Goal: Task Accomplishment & Management: Use online tool/utility

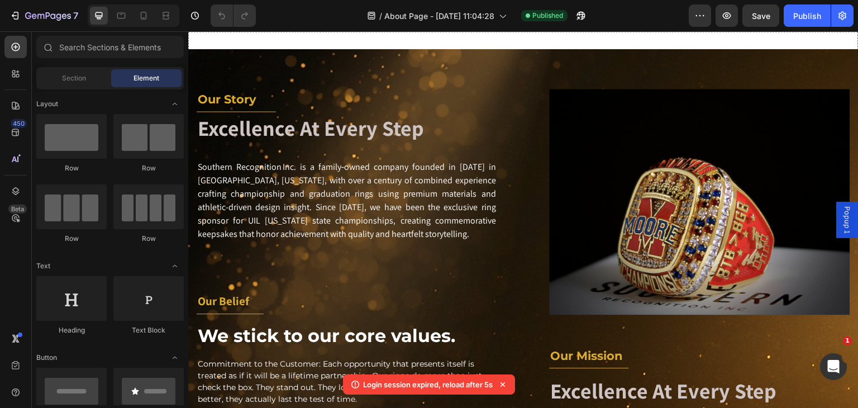
scroll to position [277, 0]
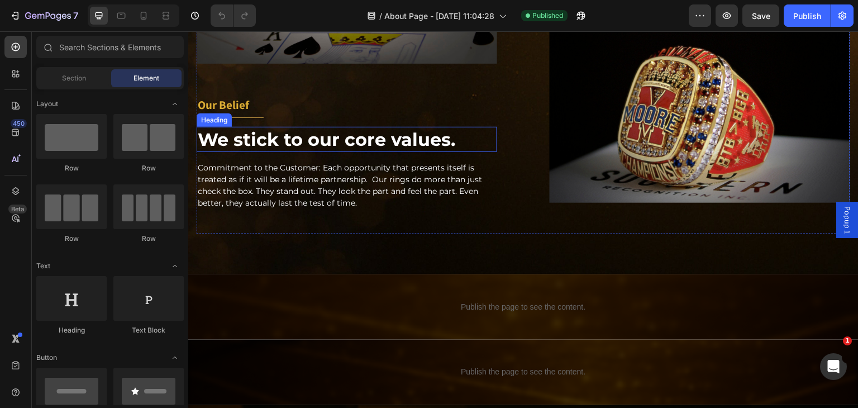
scroll to position [893, 0]
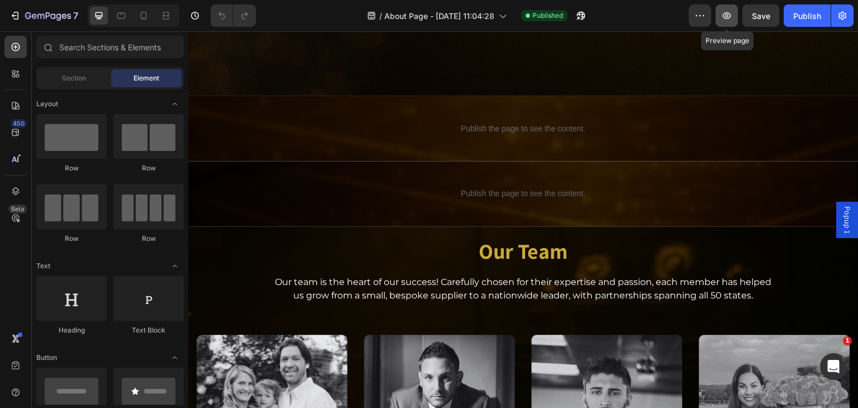
click at [720, 12] on button "button" at bounding box center [726, 15] width 22 height 22
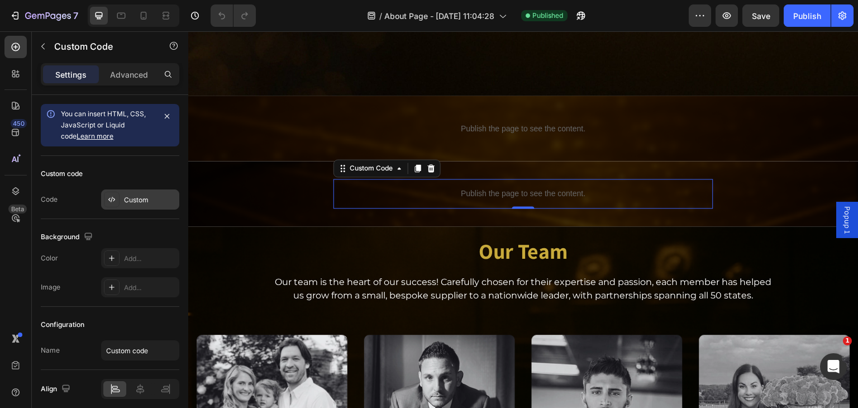
click at [150, 199] on div "Custom" at bounding box center [150, 200] width 52 height 10
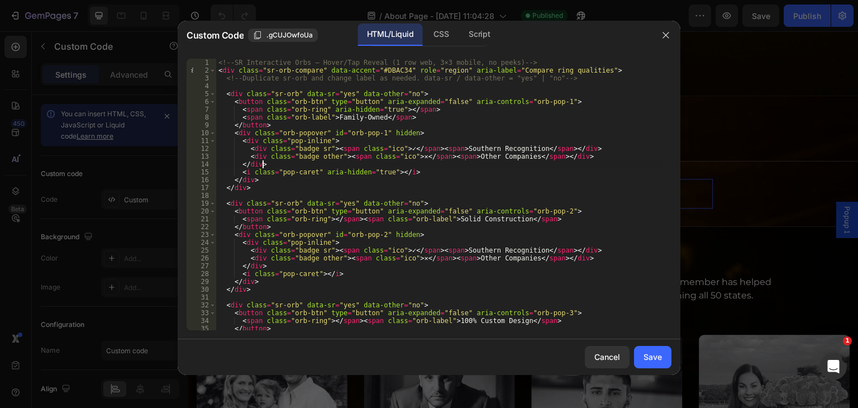
click at [350, 162] on div "<!-- SR Interactive Orbs — Hover/Tap Reveal (1 row web, 3×3 mobile, no peeks) -…" at bounding box center [439, 202] width 447 height 287
type textarea "</script>"
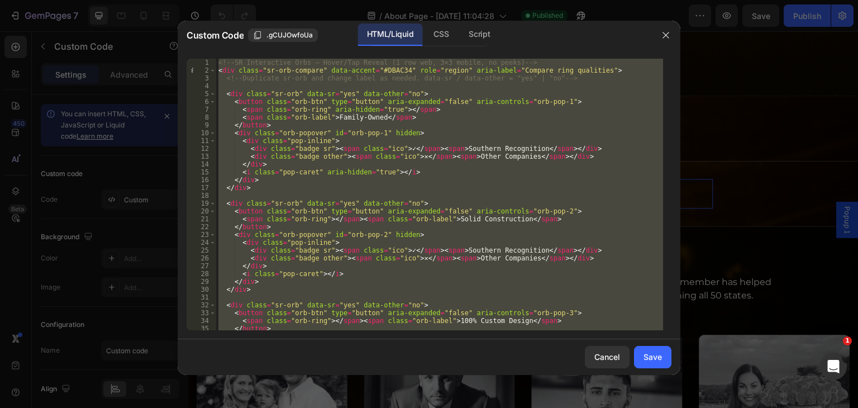
paste textarea
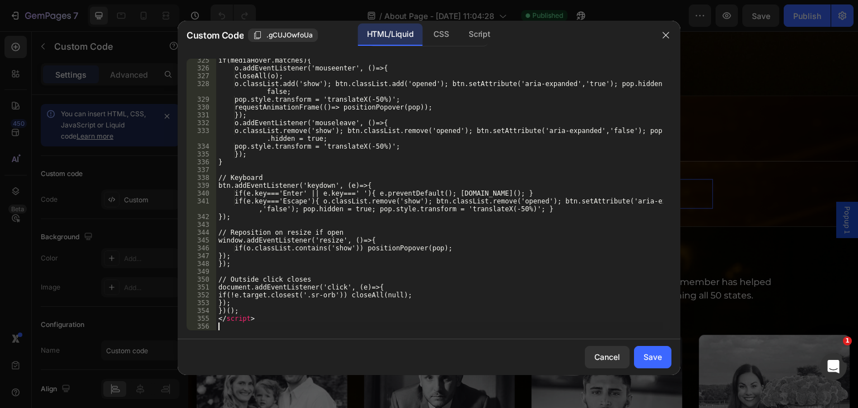
scroll to position [2543, 0]
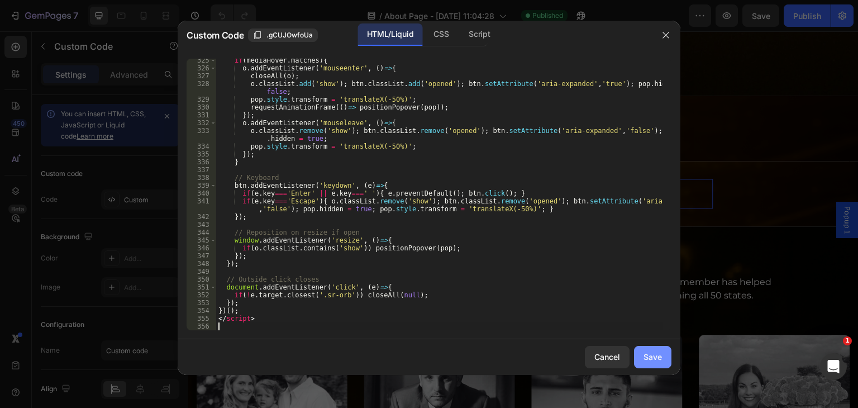
click at [641, 352] on button "Save" at bounding box center [652, 357] width 37 height 22
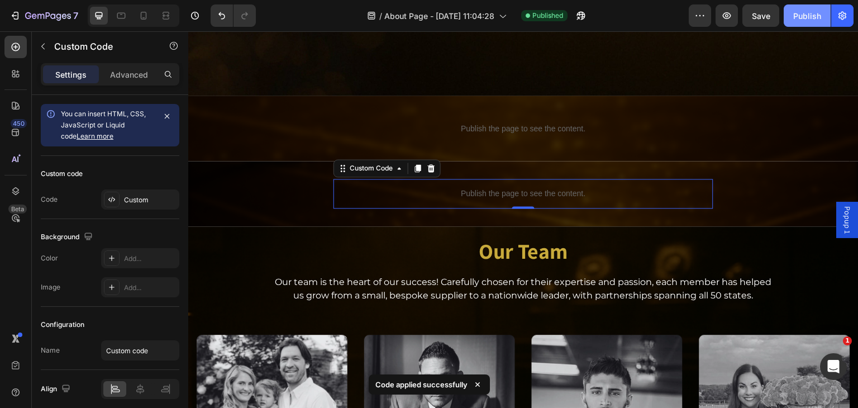
click at [803, 16] on div "Publish" at bounding box center [807, 16] width 28 height 12
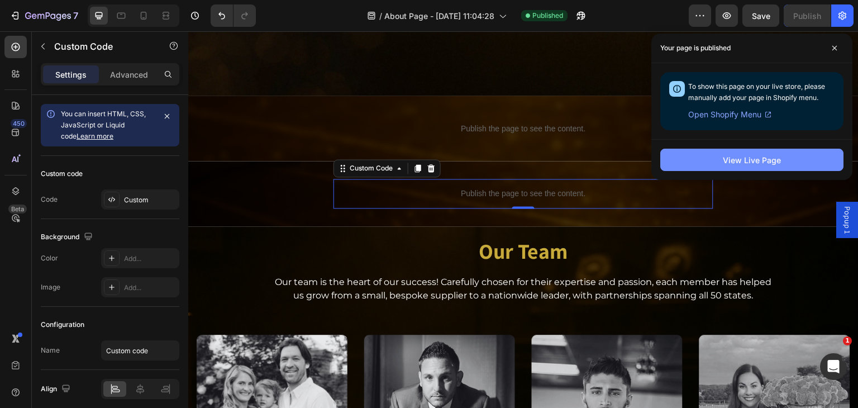
click at [725, 159] on div "View Live Page" at bounding box center [752, 160] width 58 height 12
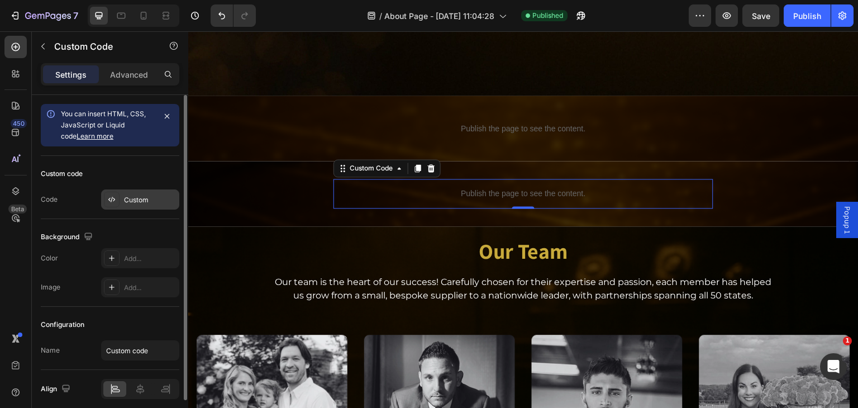
click at [130, 191] on div "Custom" at bounding box center [140, 199] width 78 height 20
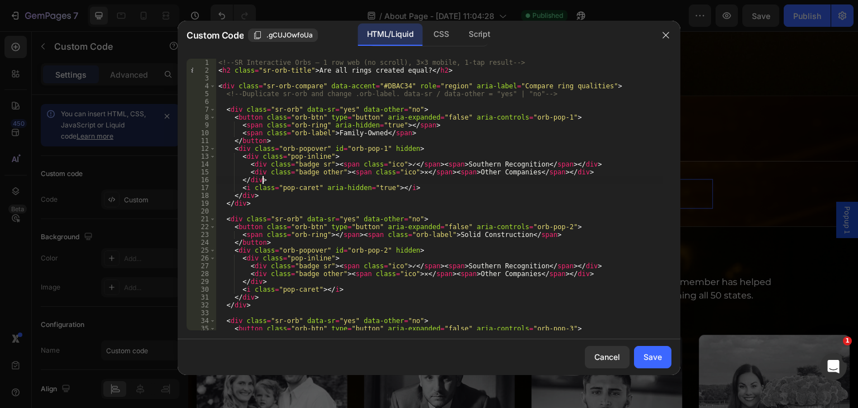
click at [389, 179] on div "<!-- SR Interactive Orbs — 1 row web (no scroll), 3×3 mobile, 1-tap result --> …" at bounding box center [439, 202] width 447 height 287
type textarea "</script>"
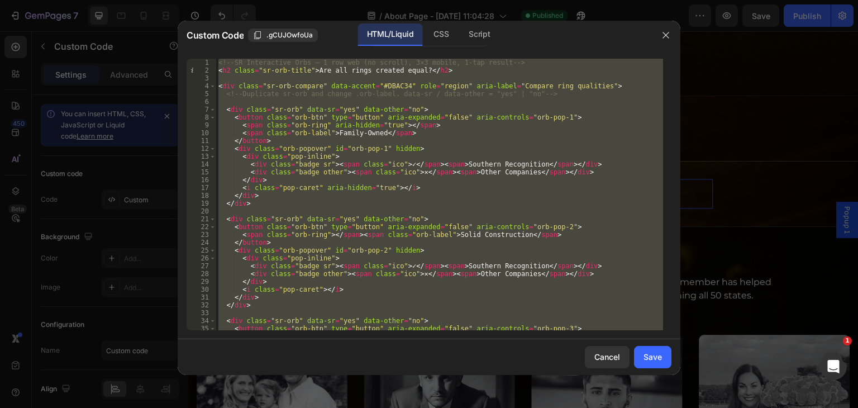
paste textarea
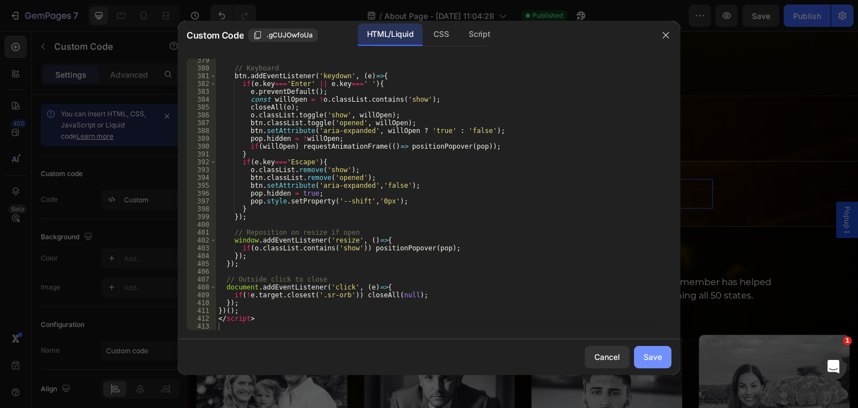
click at [651, 356] on div "Save" at bounding box center [652, 357] width 18 height 12
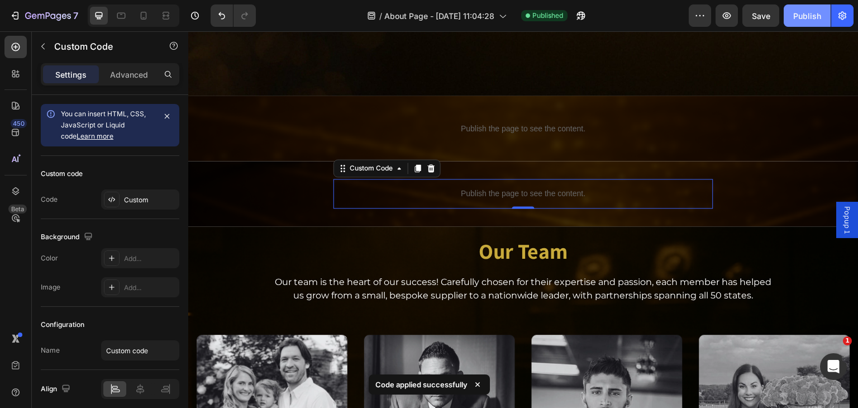
click at [798, 21] on div "Publish" at bounding box center [807, 16] width 28 height 12
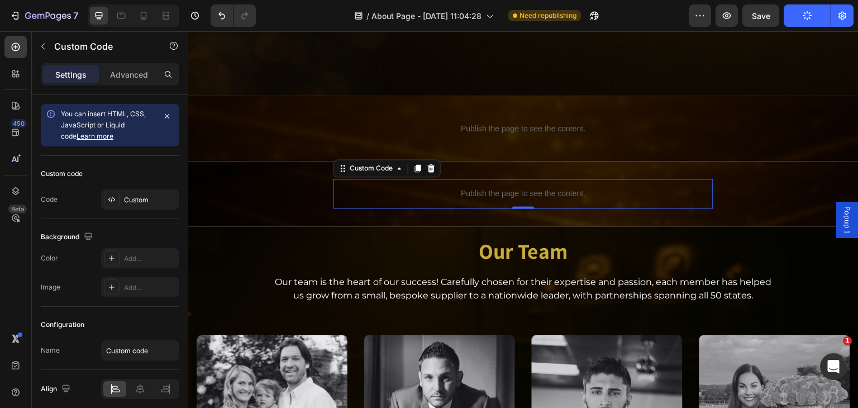
click at [642, 18] on div "/ About Page - [DATE] 11:04:28 Need republishing" at bounding box center [477, 15] width 424 height 22
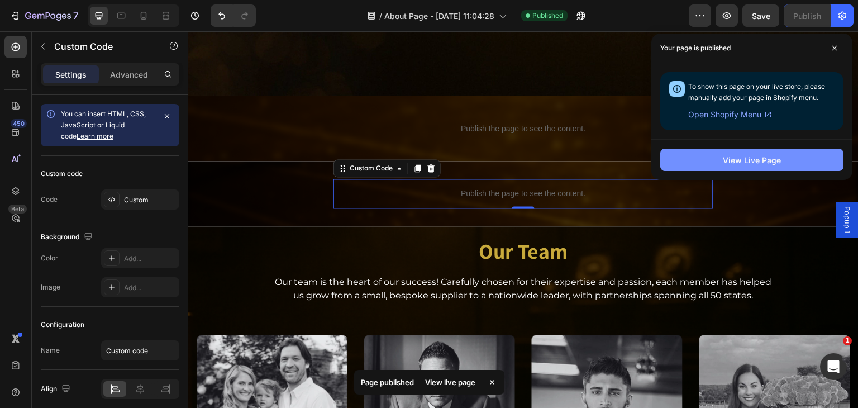
click at [713, 159] on button "View Live Page" at bounding box center [751, 160] width 183 height 22
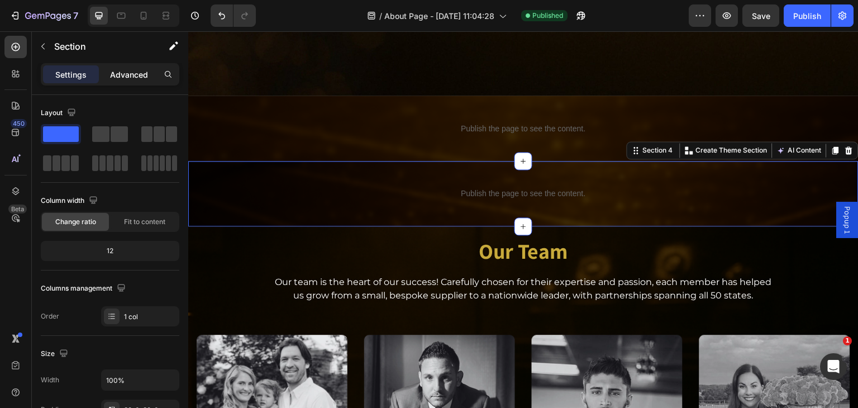
click at [114, 71] on p "Advanced" at bounding box center [129, 75] width 38 height 12
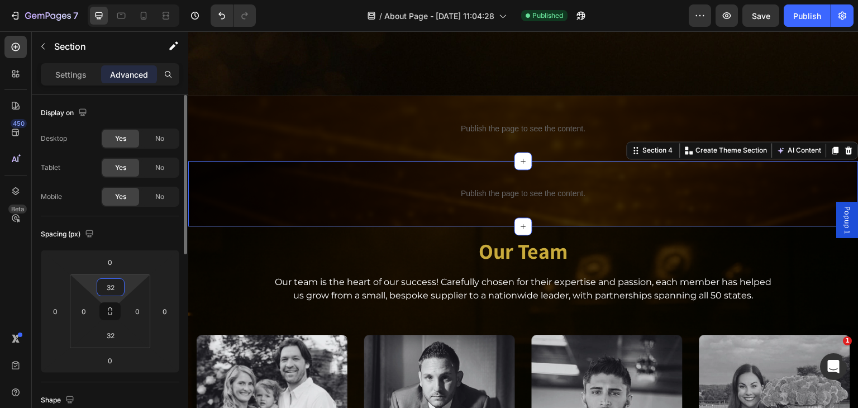
click at [109, 289] on input "32" at bounding box center [110, 287] width 22 height 17
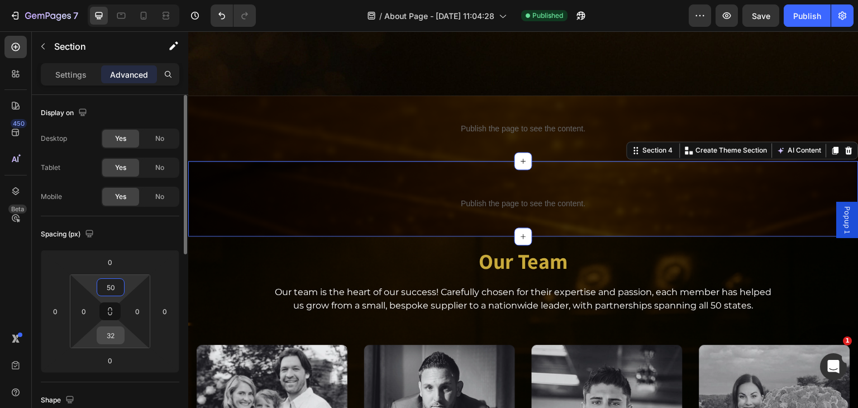
type input "50"
click at [114, 333] on input "32" at bounding box center [110, 335] width 22 height 17
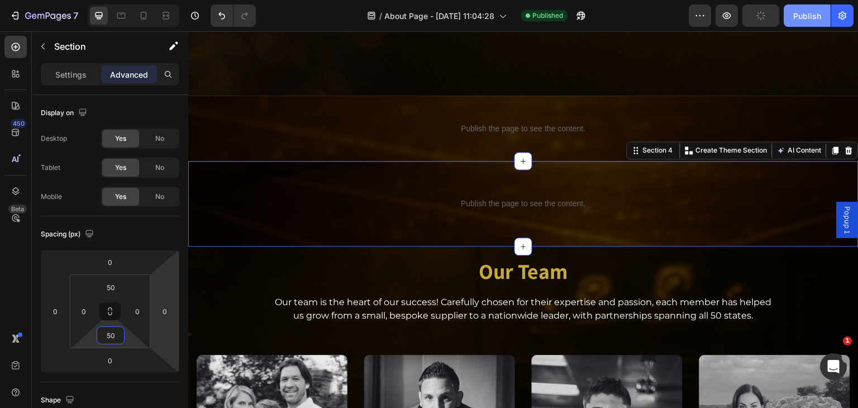
click at [806, 19] on div "Publish" at bounding box center [807, 16] width 28 height 12
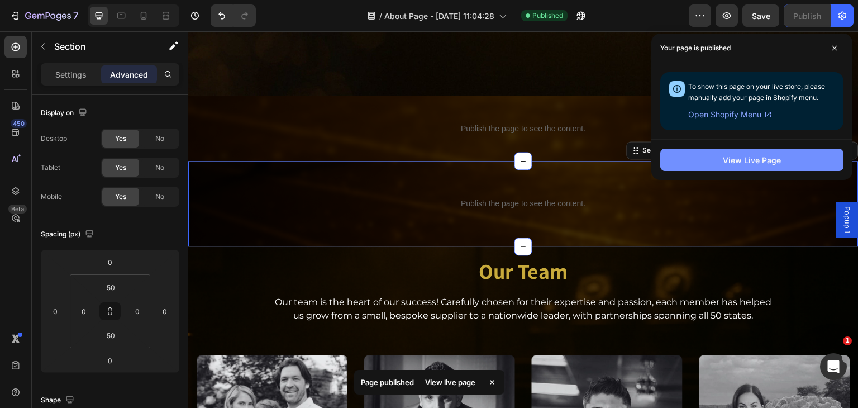
click at [768, 160] on div "View Live Page" at bounding box center [752, 160] width 58 height 12
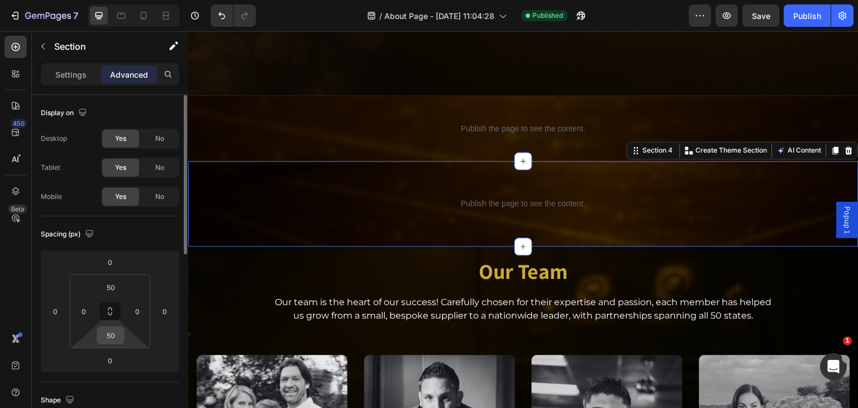
click at [116, 336] on input "50" at bounding box center [110, 335] width 22 height 17
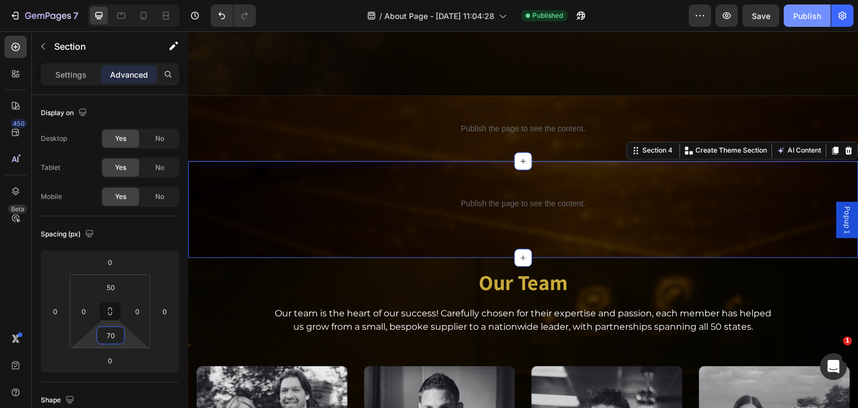
type input "70"
click at [803, 23] on button "Publish" at bounding box center [806, 15] width 47 height 22
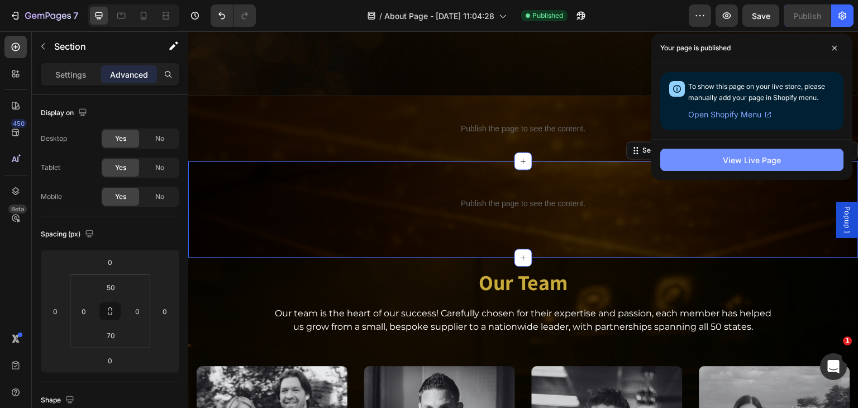
click at [773, 162] on div "View Live Page" at bounding box center [752, 160] width 58 height 12
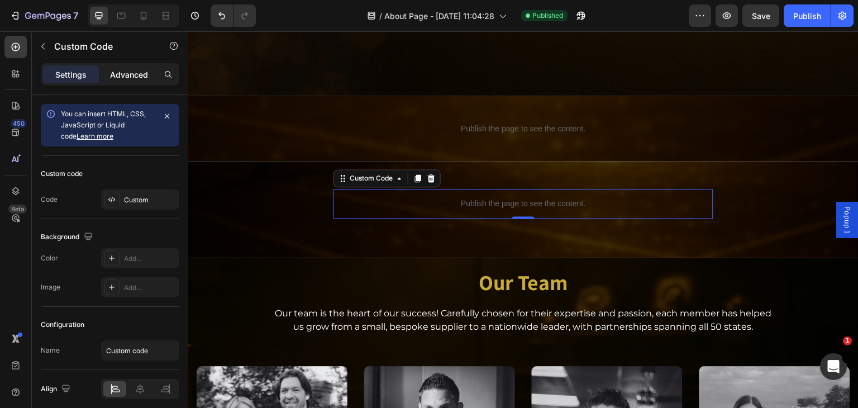
click at [136, 71] on p "Advanced" at bounding box center [129, 75] width 38 height 12
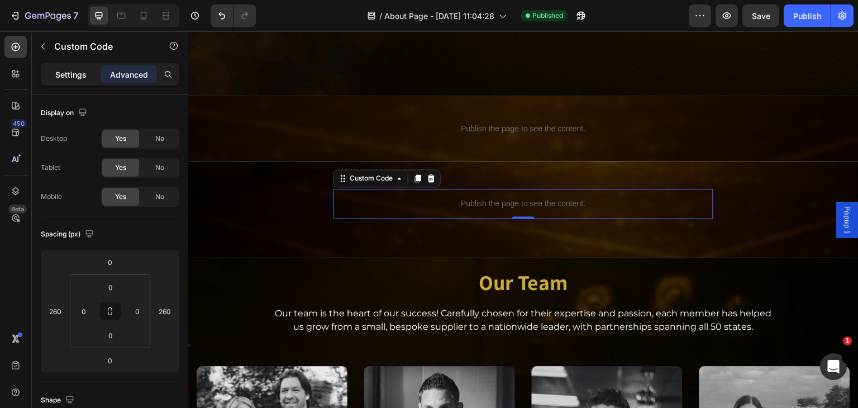
click at [71, 70] on p "Settings" at bounding box center [70, 75] width 31 height 12
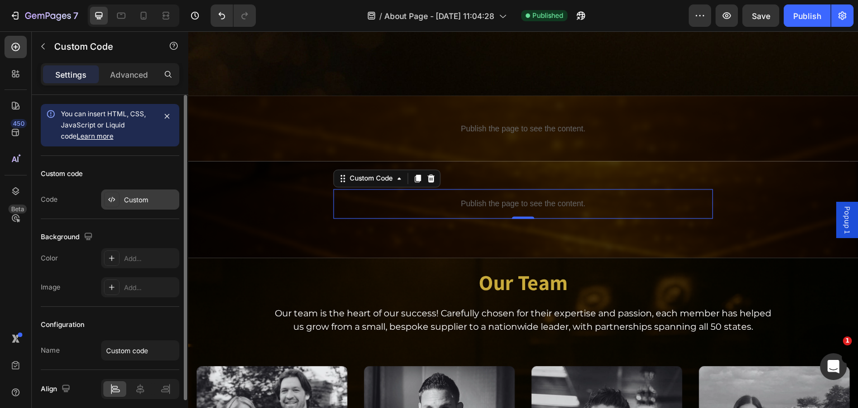
click at [134, 195] on div "Custom" at bounding box center [150, 200] width 52 height 10
click at [142, 197] on div "Custom" at bounding box center [150, 200] width 52 height 10
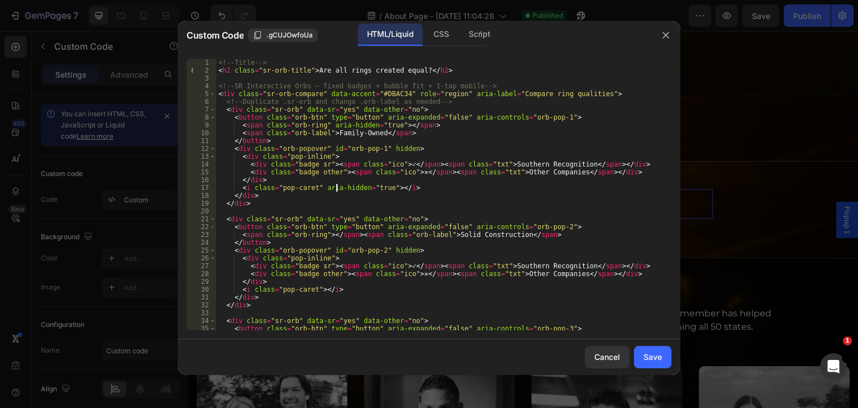
click at [335, 190] on div "<!-- Title --> < h2 class = "sr-orb-title" > Are all rings created equal? </ h2…" at bounding box center [439, 202] width 447 height 287
type textarea "</script>"
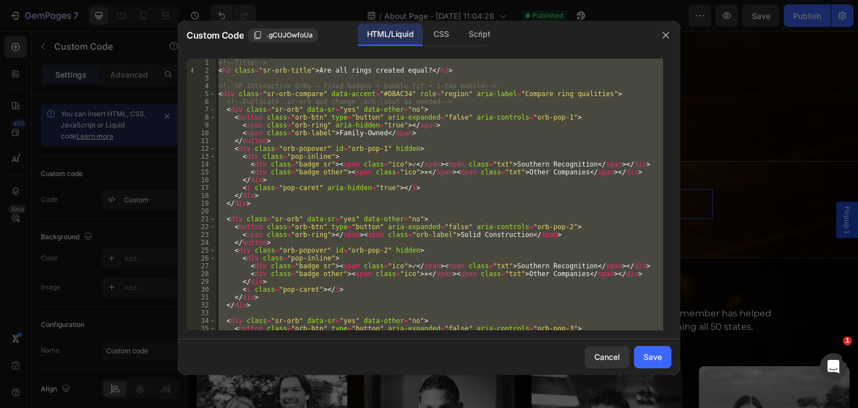
paste textarea
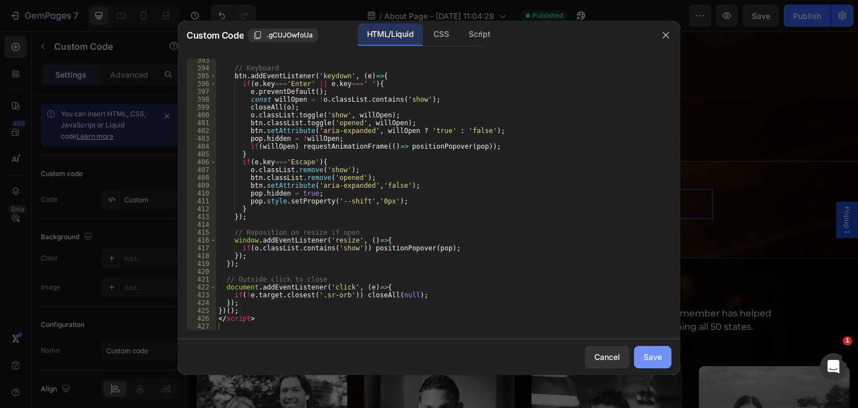
click at [649, 351] on div "Save" at bounding box center [652, 357] width 18 height 12
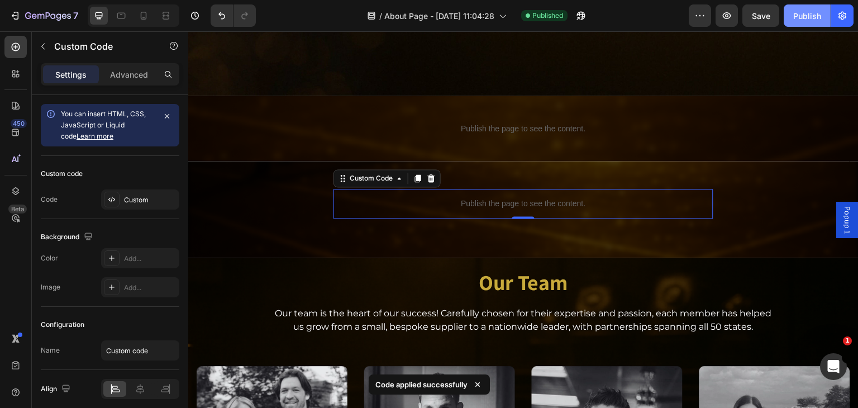
click at [806, 16] on div "Publish" at bounding box center [807, 16] width 28 height 12
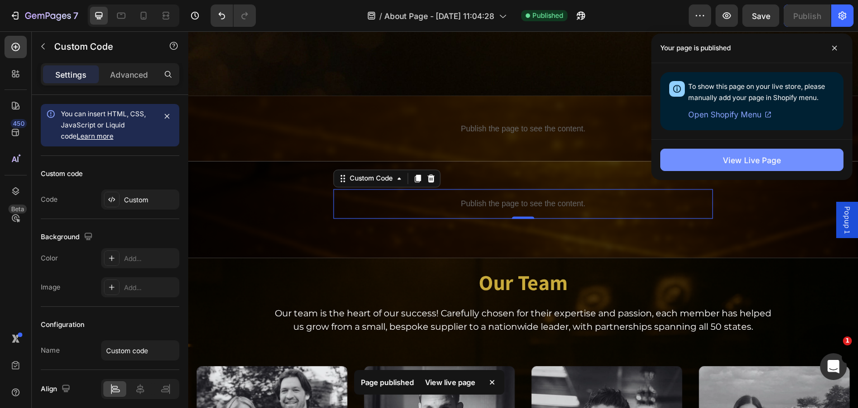
click at [721, 164] on button "View Live Page" at bounding box center [751, 160] width 183 height 22
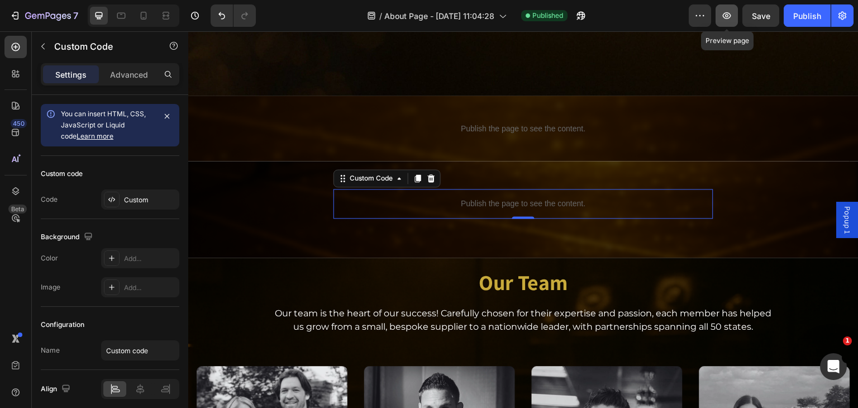
click at [727, 12] on icon "button" at bounding box center [727, 15] width 8 height 7
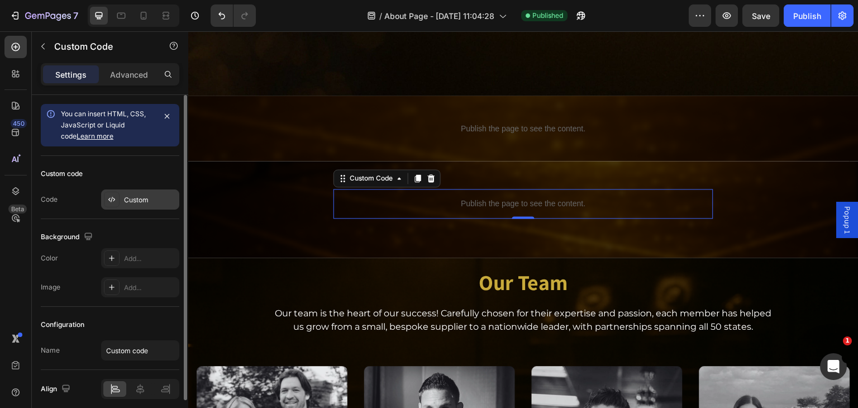
click at [132, 195] on div "Custom" at bounding box center [150, 200] width 52 height 10
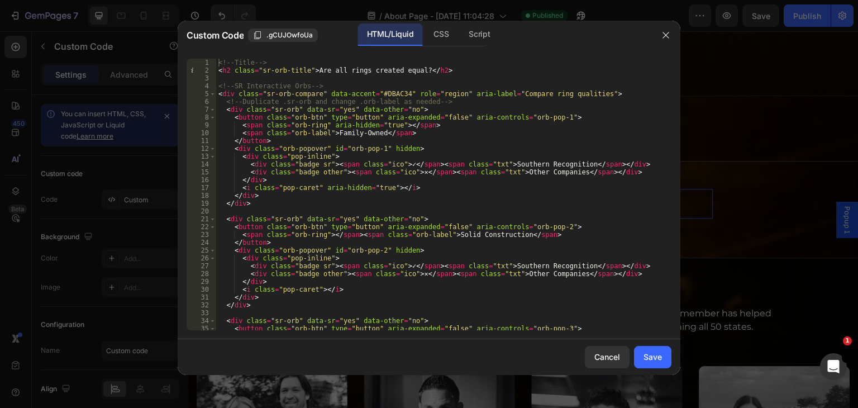
click at [337, 193] on div "<!-- Title --> < h2 class = "sr-orb-title" > Are all rings created equal? </ h2…" at bounding box center [439, 202] width 447 height 287
type textarea "</script>"
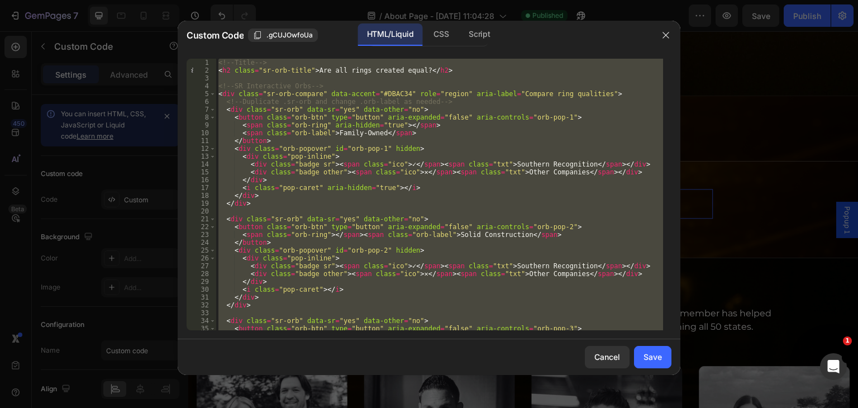
paste textarea
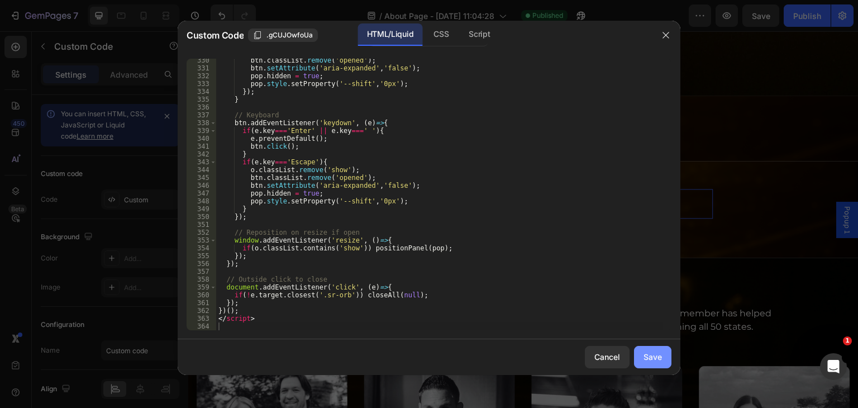
click at [647, 351] on div "Save" at bounding box center [652, 357] width 18 height 12
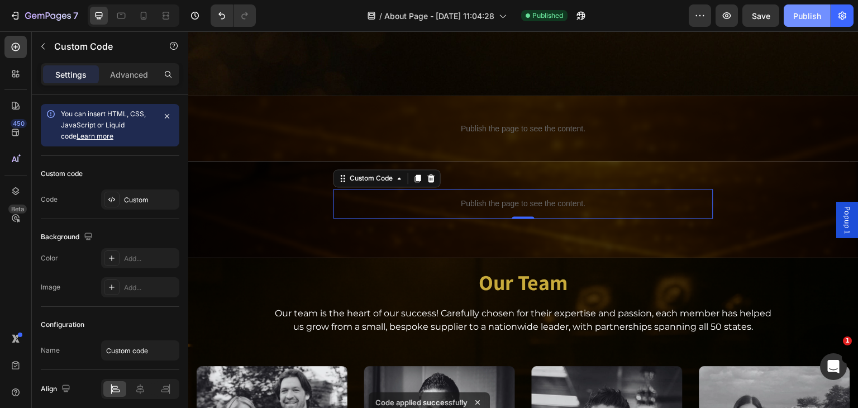
click at [809, 18] on div "Publish" at bounding box center [807, 16] width 28 height 12
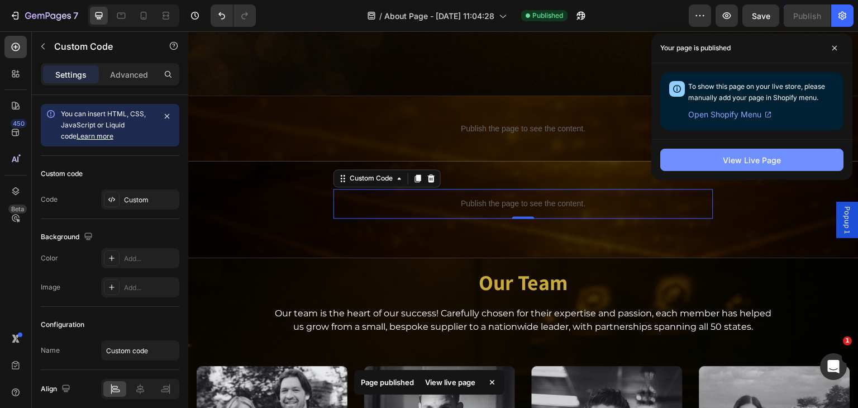
click at [792, 156] on button "View Live Page" at bounding box center [751, 160] width 183 height 22
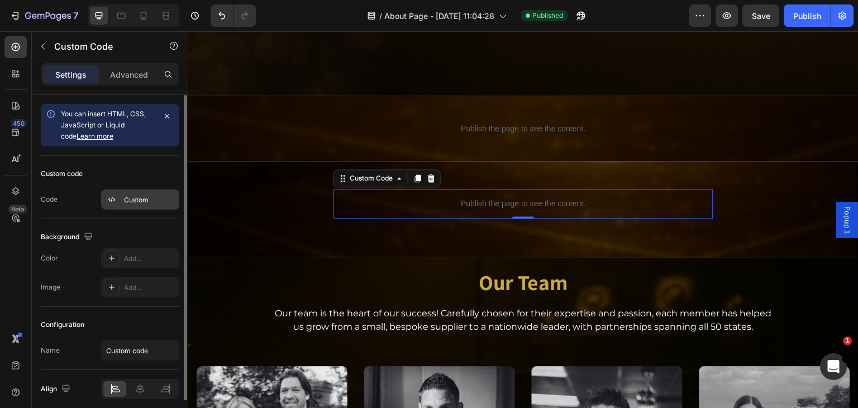
click at [134, 207] on div "Custom" at bounding box center [140, 199] width 78 height 20
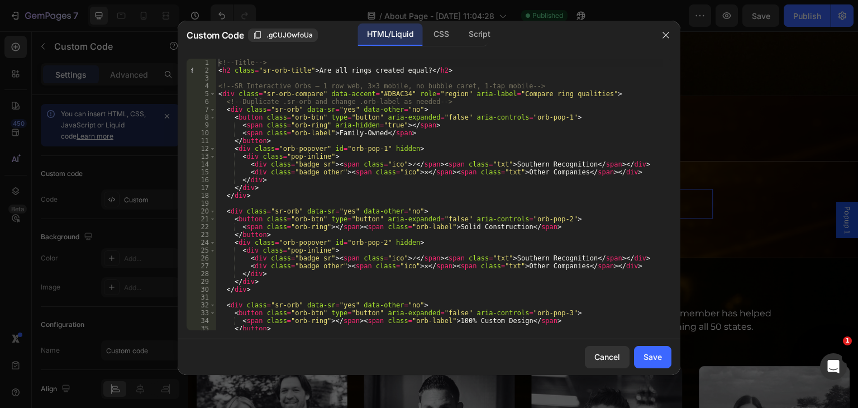
click at [346, 133] on div "<!-- Title --> < h2 class = "sr-orb-title" > Are all rings created equal? </ h2…" at bounding box center [439, 202] width 447 height 287
type textarea "</script>"
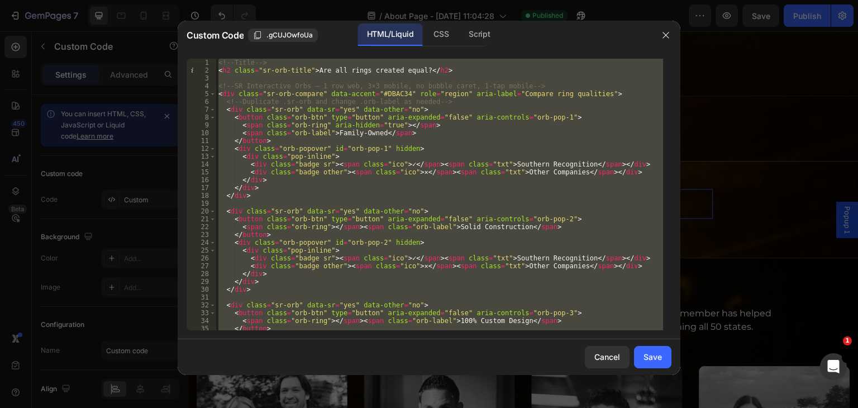
paste textarea
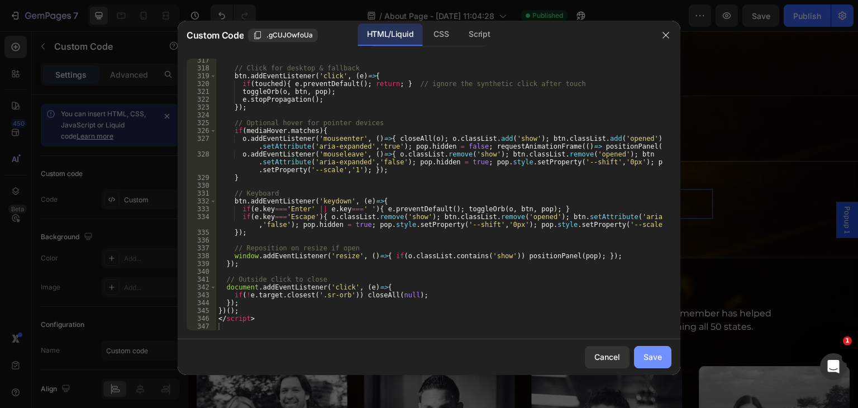
click at [656, 356] on div "Save" at bounding box center [652, 357] width 18 height 12
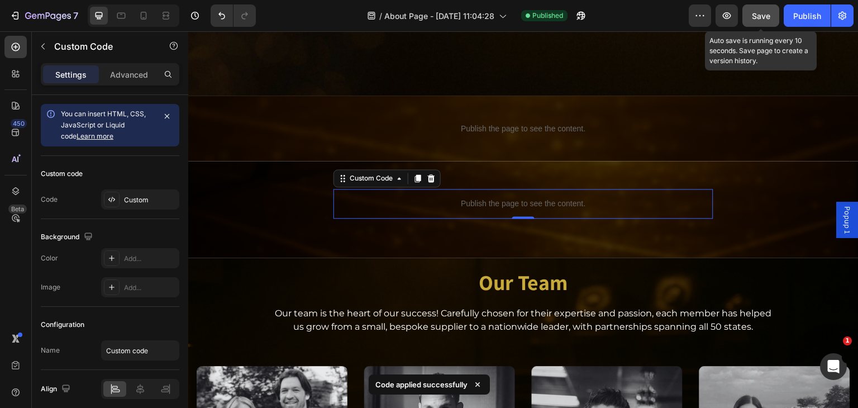
click at [762, 16] on span "Save" at bounding box center [761, 15] width 18 height 9
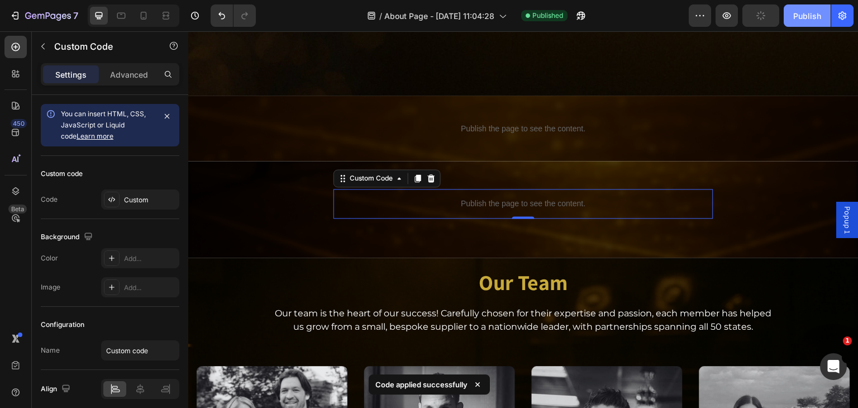
click at [798, 15] on div "Publish" at bounding box center [807, 16] width 28 height 12
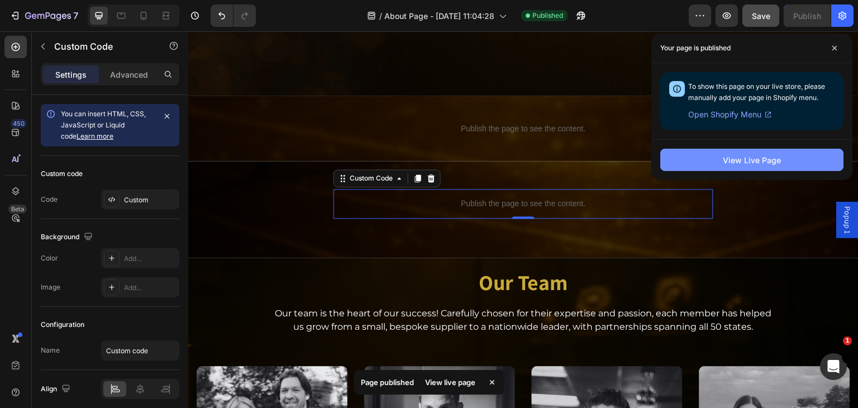
click at [750, 165] on div "View Live Page" at bounding box center [752, 160] width 58 height 12
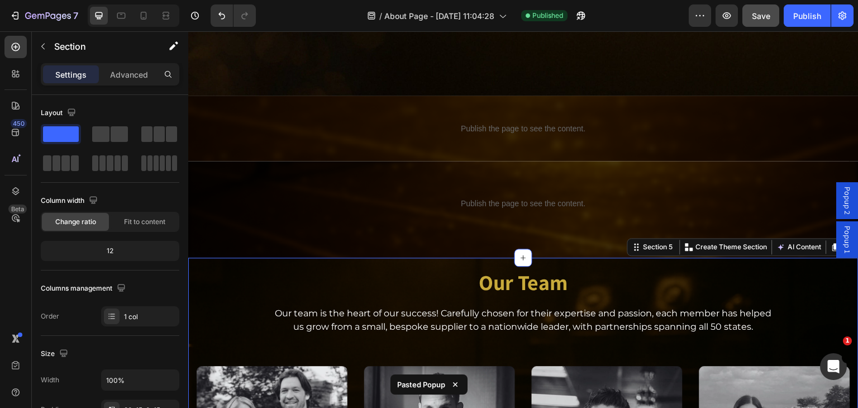
click at [841, 201] on span "Popup 2" at bounding box center [846, 200] width 11 height 28
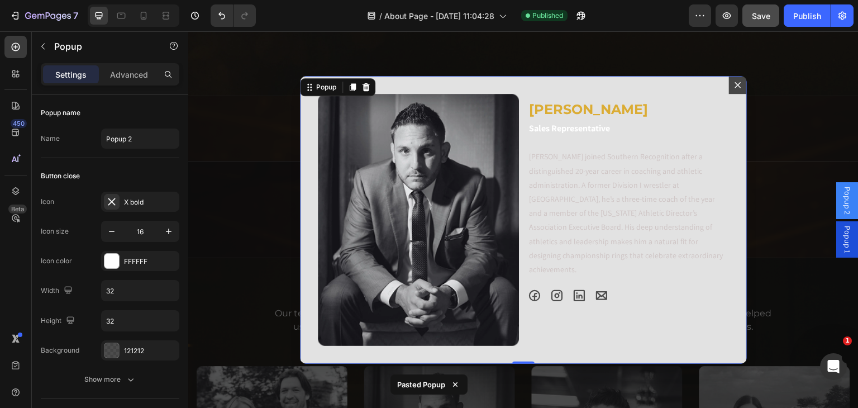
click at [841, 237] on span "Popup 1" at bounding box center [846, 239] width 11 height 27
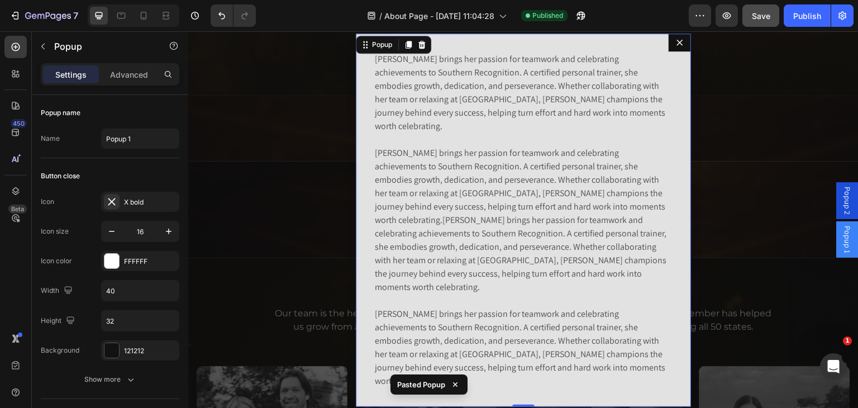
click at [841, 211] on span "Popup 2" at bounding box center [846, 200] width 11 height 28
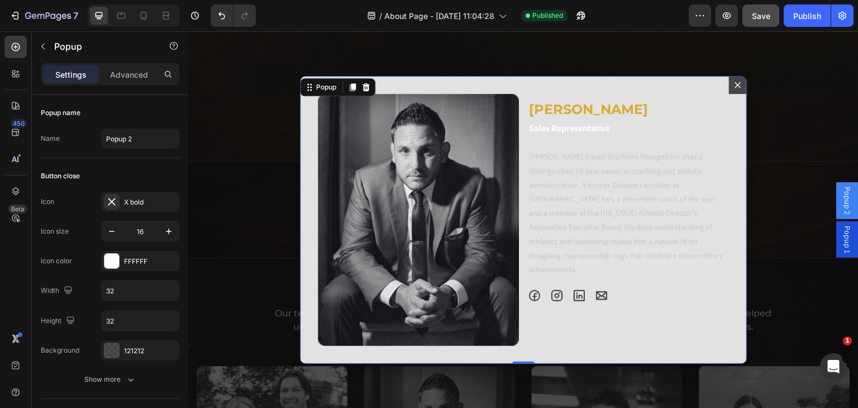
click at [735, 84] on icon "Dialog content" at bounding box center [738, 85] width 6 height 6
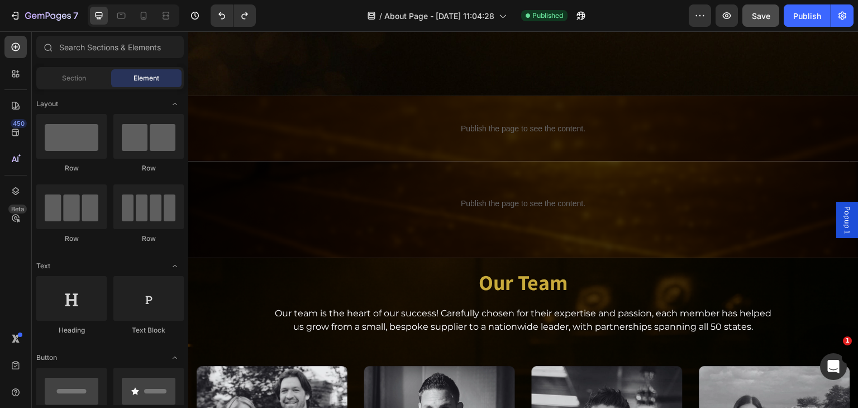
click at [841, 223] on span "Popup 1" at bounding box center [846, 219] width 11 height 27
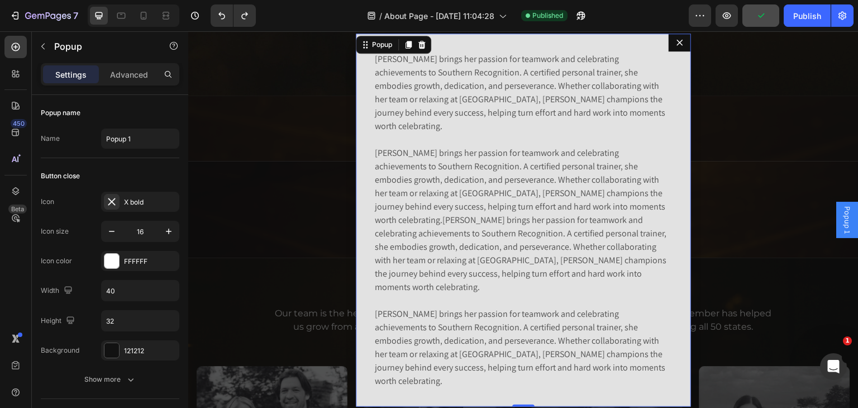
click at [678, 47] on icon "Dialog content" at bounding box center [679, 42] width 9 height 9
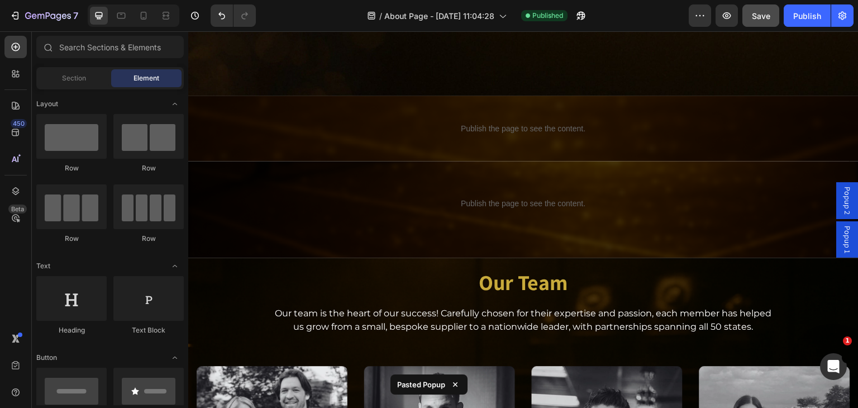
click at [841, 200] on span "Popup 2" at bounding box center [846, 200] width 11 height 28
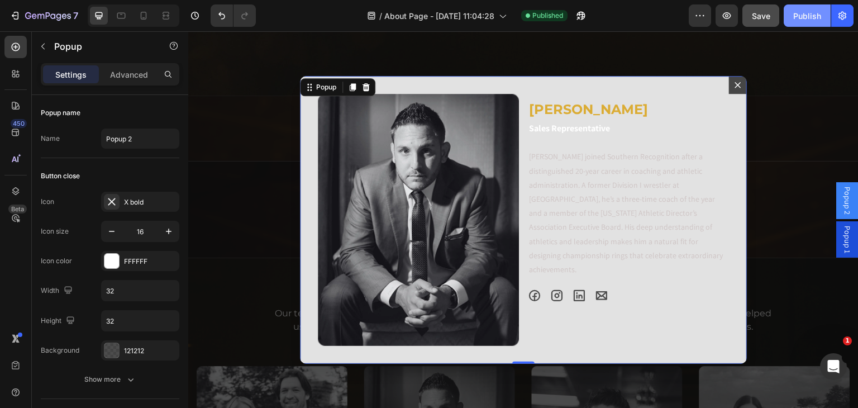
click at [797, 16] on div "Publish" at bounding box center [807, 16] width 28 height 12
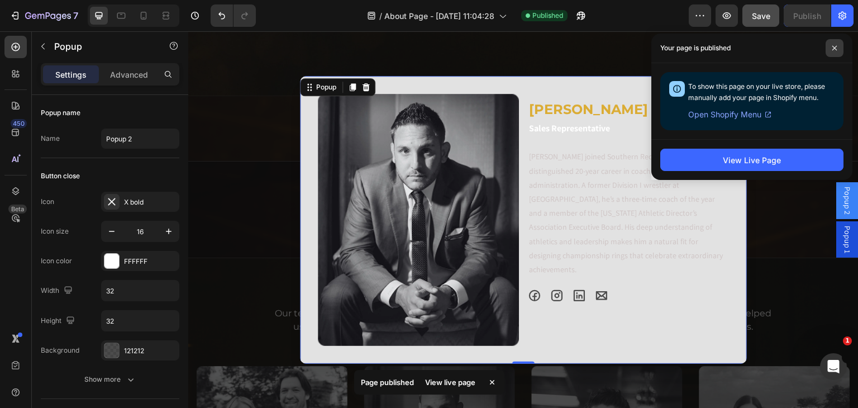
click at [831, 47] on icon at bounding box center [834, 48] width 6 height 6
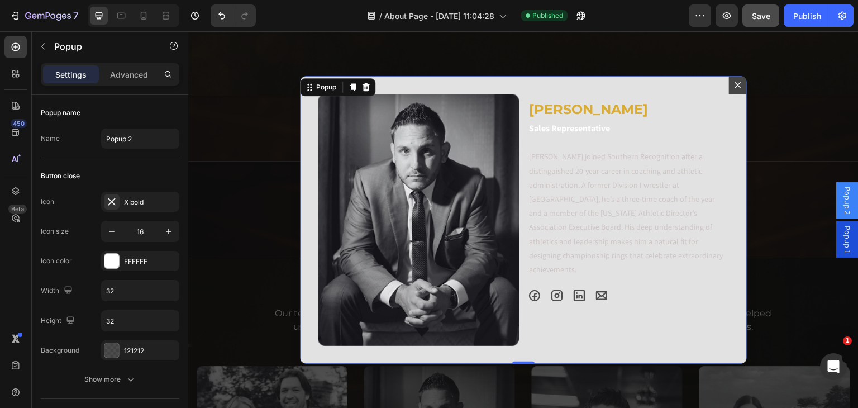
click at [735, 88] on icon "Dialog content" at bounding box center [737, 84] width 9 height 9
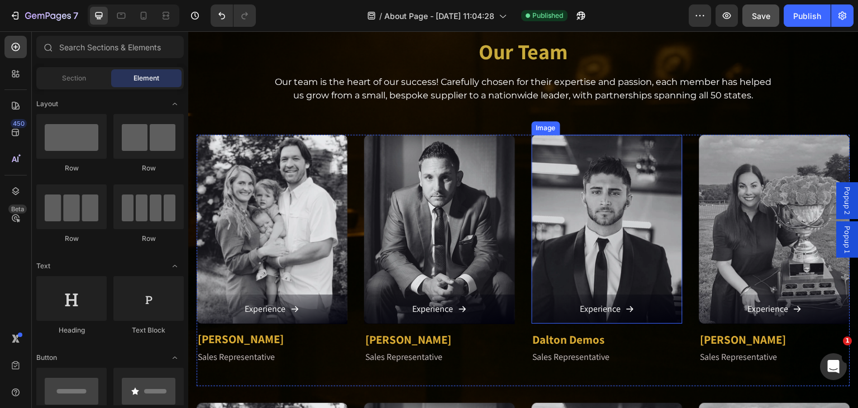
scroll to position [1173, 0]
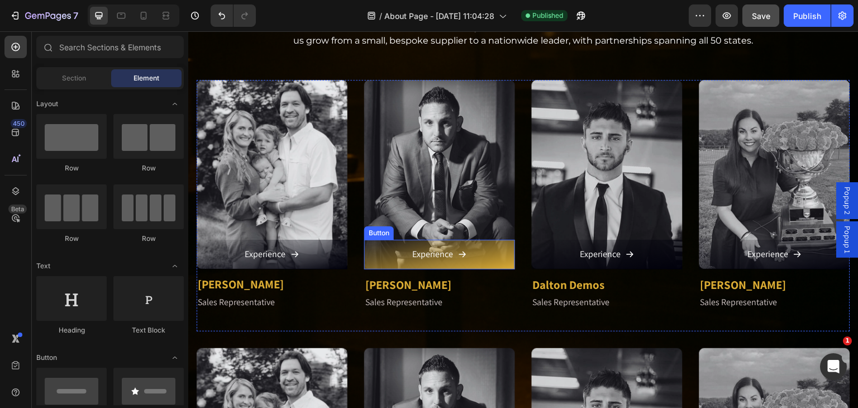
click at [488, 252] on link "Experience" at bounding box center [439, 255] width 151 height 30
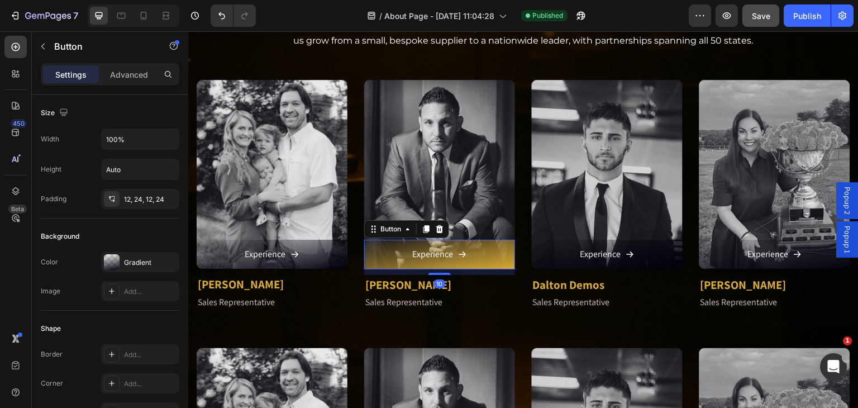
click at [488, 252] on link "Experience" at bounding box center [439, 255] width 151 height 30
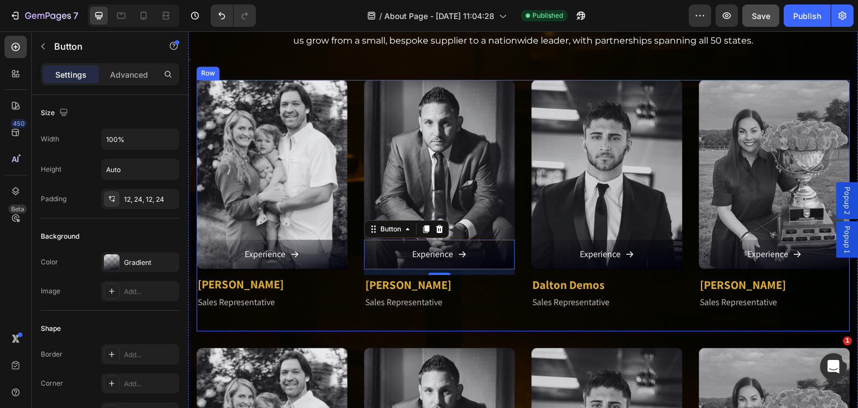
click at [516, 248] on div "Image Experience Button [PERSON_NAME] Text block Sales Representative Text bloc…" at bounding box center [523, 205] width 653 height 251
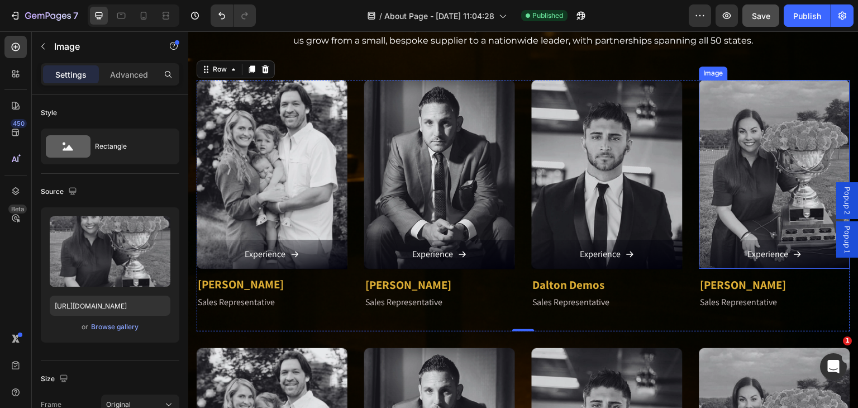
click at [709, 185] on img at bounding box center [774, 174] width 151 height 189
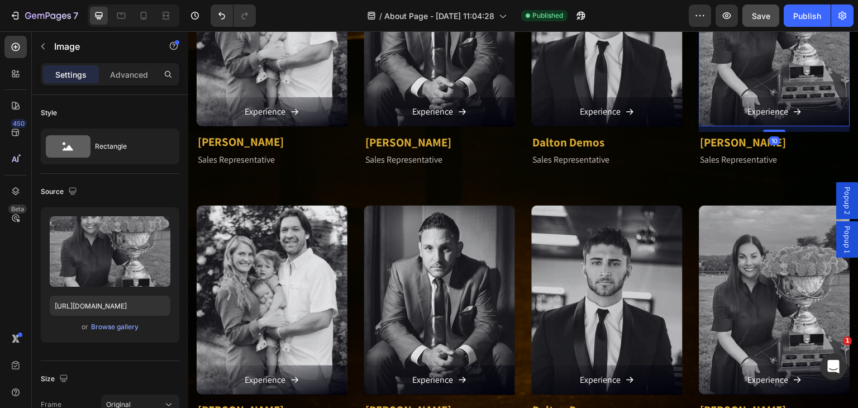
scroll to position [1340, 0]
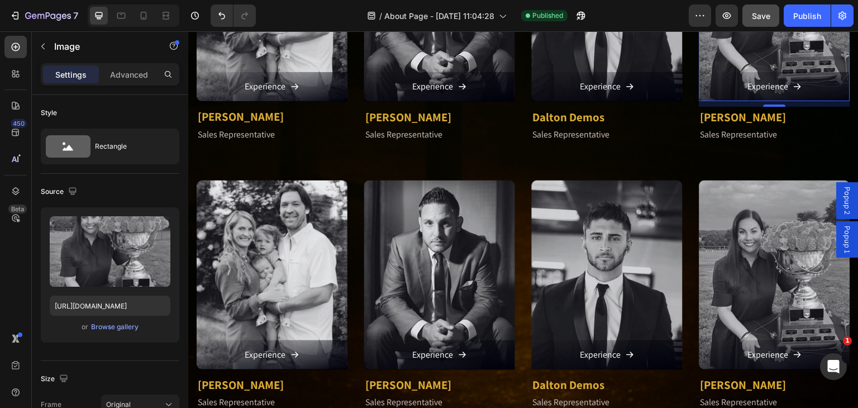
click at [710, 185] on img at bounding box center [774, 274] width 151 height 189
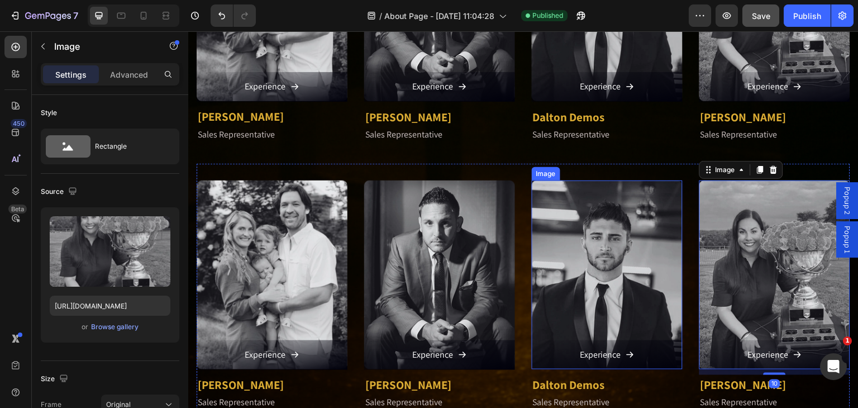
click at [625, 193] on img at bounding box center [607, 274] width 151 height 189
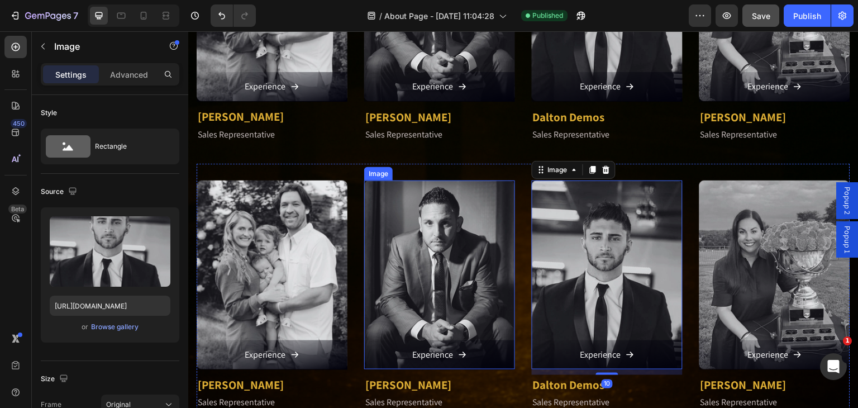
click at [492, 204] on img at bounding box center [439, 274] width 151 height 189
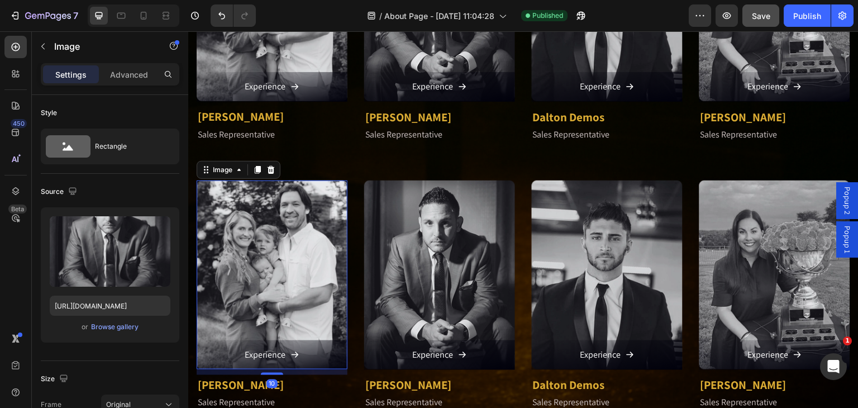
click at [300, 250] on img at bounding box center [272, 274] width 151 height 189
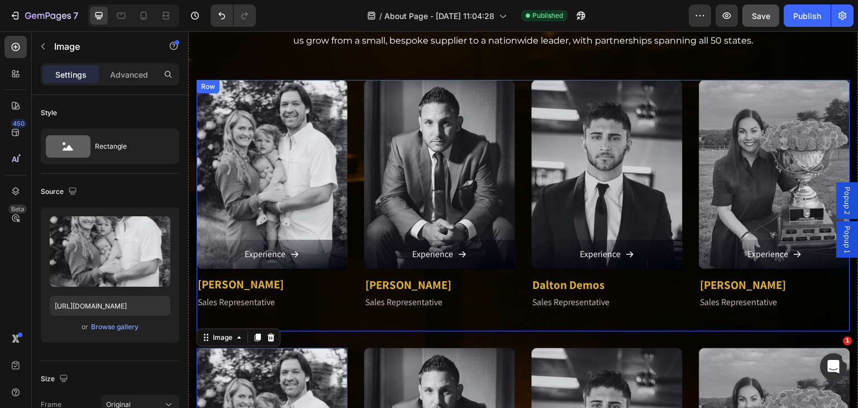
scroll to position [1173, 0]
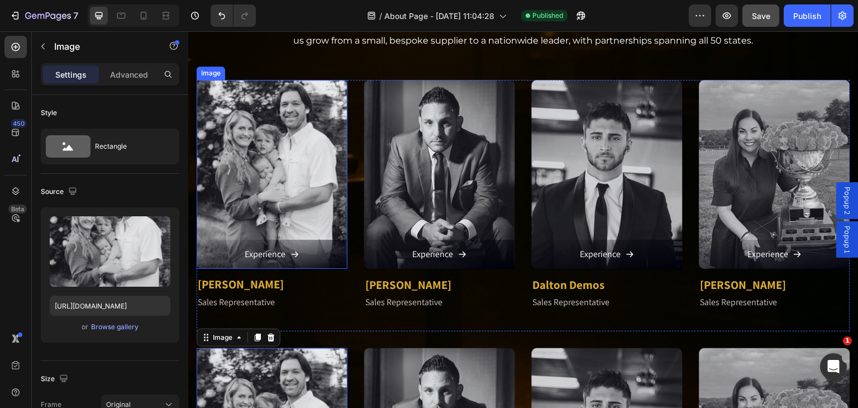
click at [327, 207] on img at bounding box center [272, 174] width 151 height 189
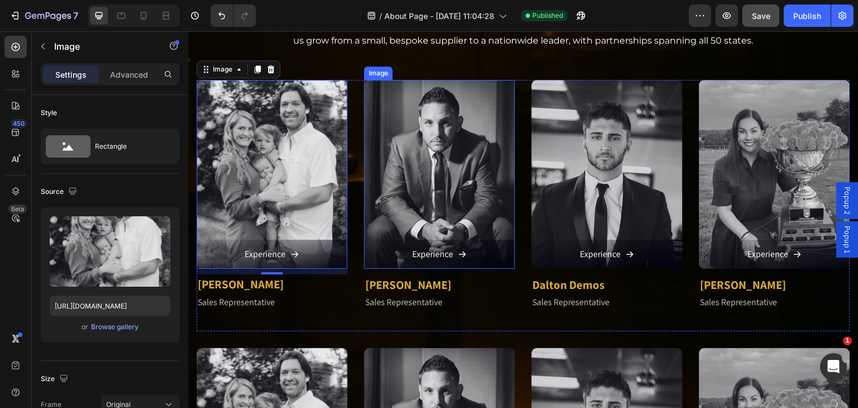
click at [401, 166] on img at bounding box center [439, 174] width 151 height 189
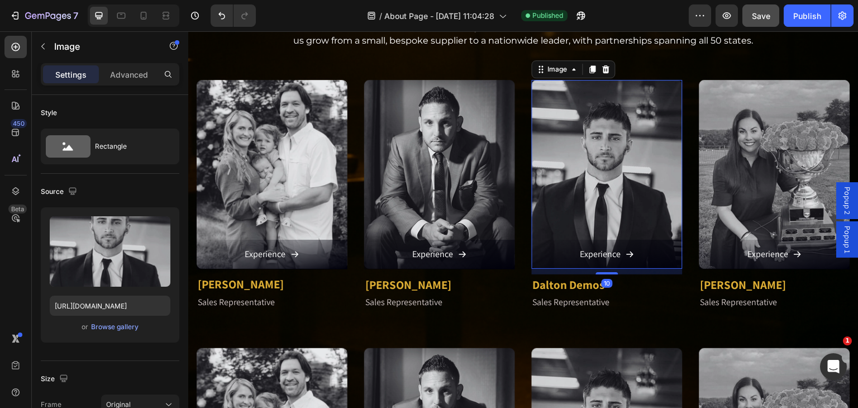
click at [548, 136] on img at bounding box center [607, 174] width 151 height 189
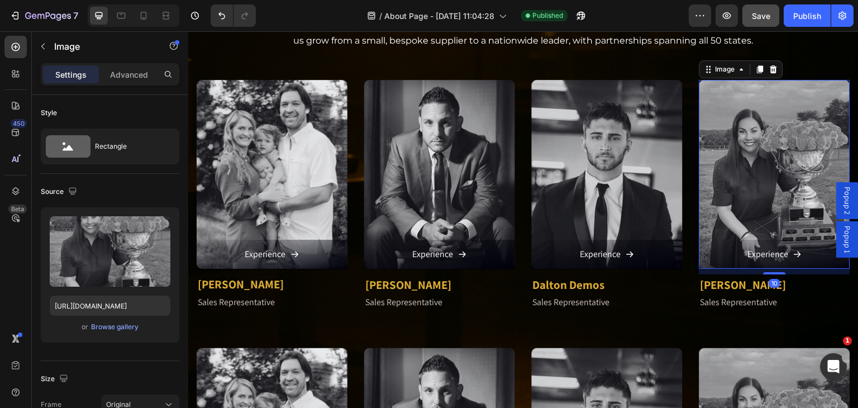
click at [711, 146] on img at bounding box center [774, 174] width 151 height 189
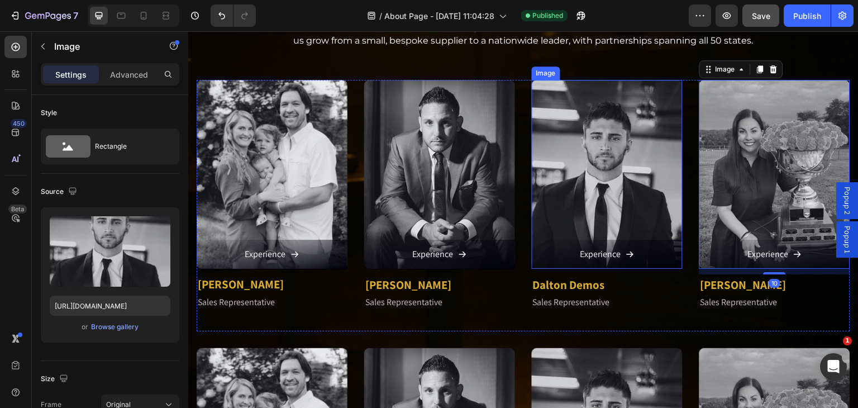
click at [624, 134] on img at bounding box center [607, 174] width 151 height 189
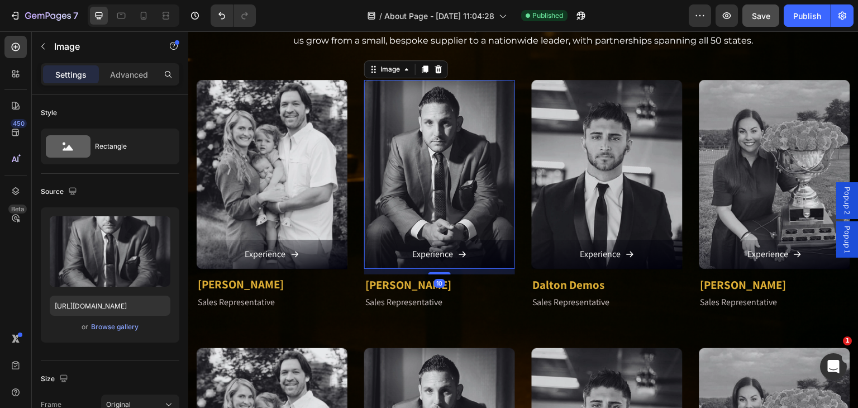
click at [412, 97] on img at bounding box center [439, 174] width 151 height 189
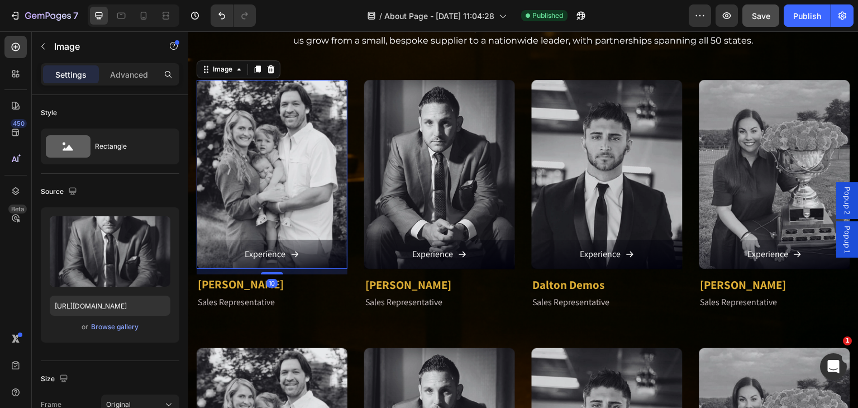
click at [337, 165] on img at bounding box center [272, 174] width 151 height 189
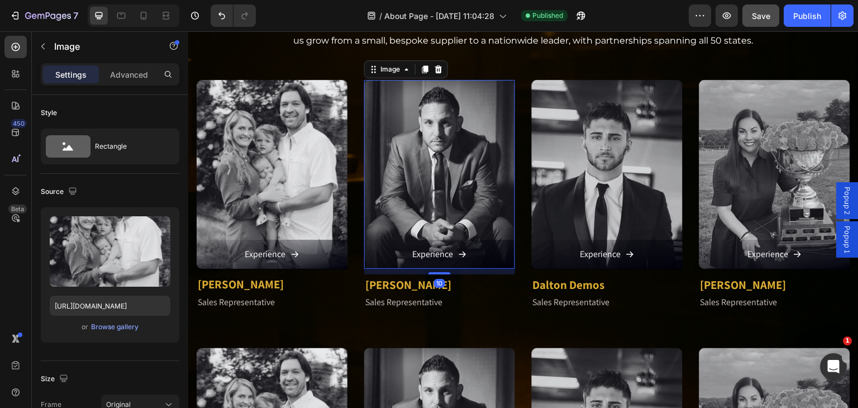
click at [401, 126] on img at bounding box center [439, 174] width 151 height 189
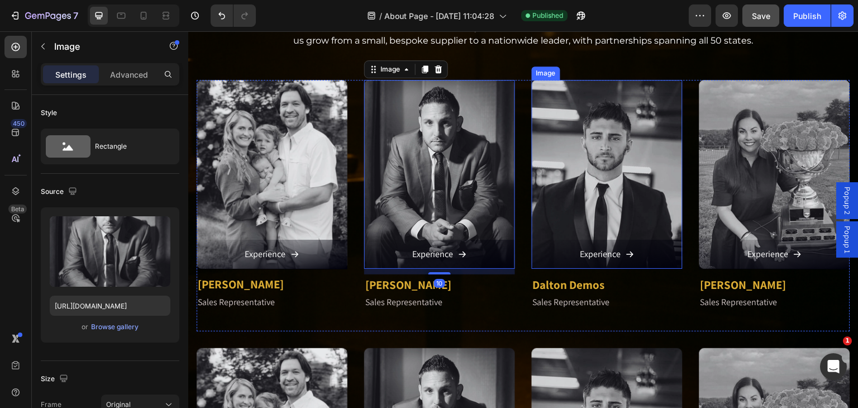
click at [571, 179] on img at bounding box center [607, 174] width 151 height 189
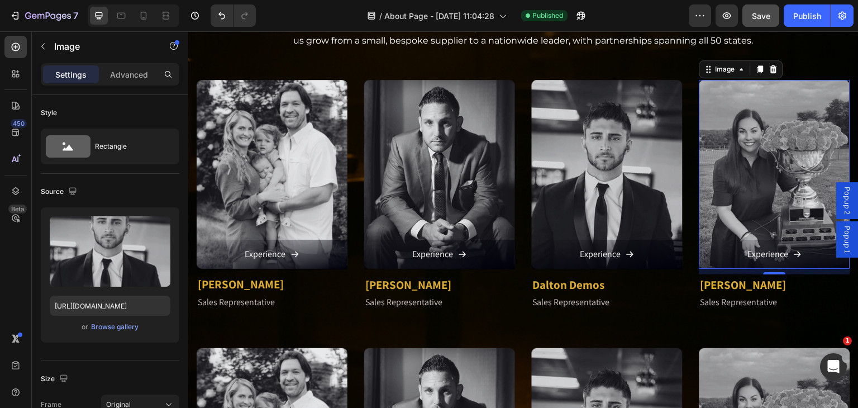
click at [708, 178] on img at bounding box center [774, 174] width 151 height 189
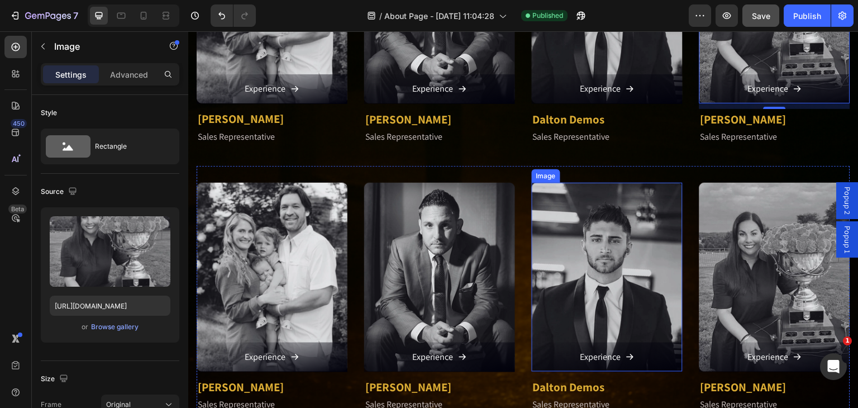
scroll to position [1396, 0]
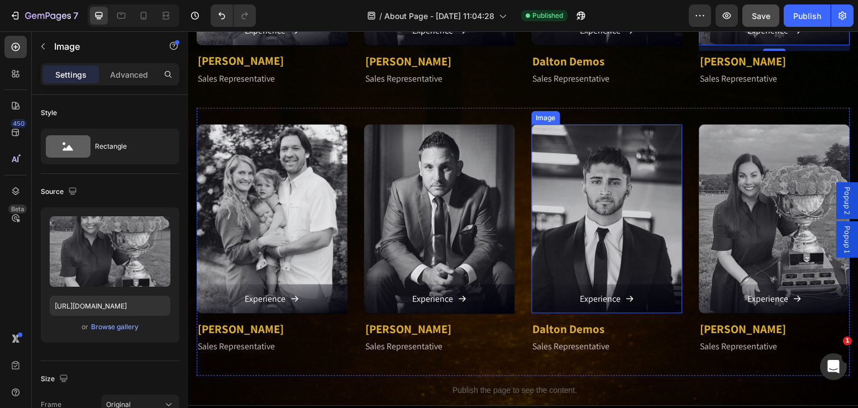
click at [608, 178] on img at bounding box center [607, 219] width 151 height 189
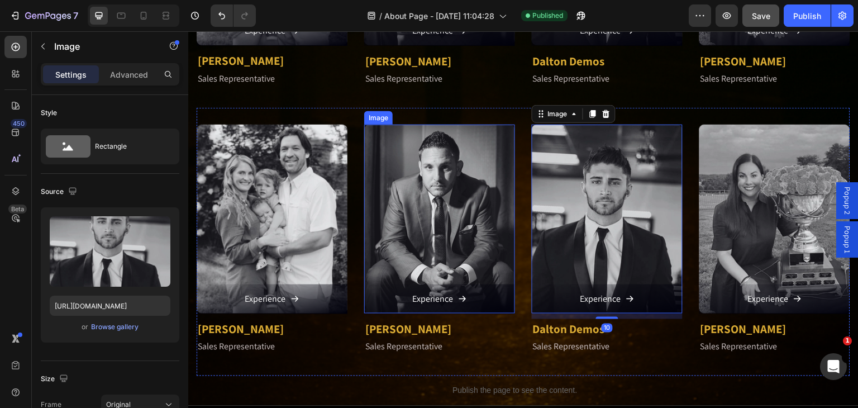
click at [407, 186] on img at bounding box center [439, 219] width 151 height 189
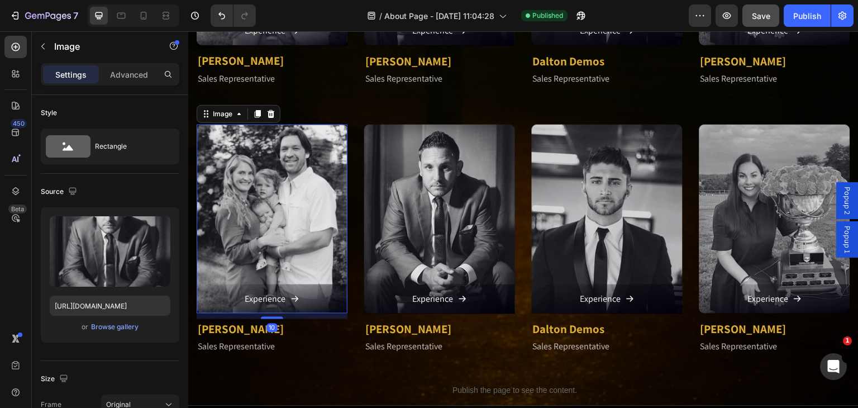
click at [328, 161] on img at bounding box center [272, 219] width 151 height 189
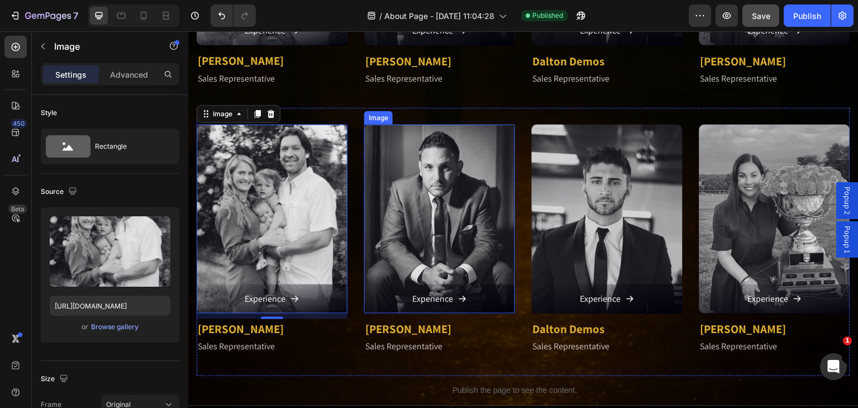
click at [428, 178] on img at bounding box center [439, 219] width 151 height 189
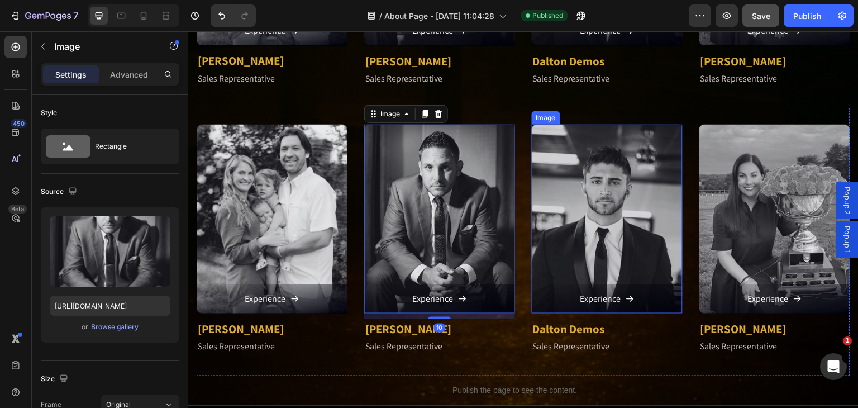
click at [558, 188] on img at bounding box center [607, 219] width 151 height 189
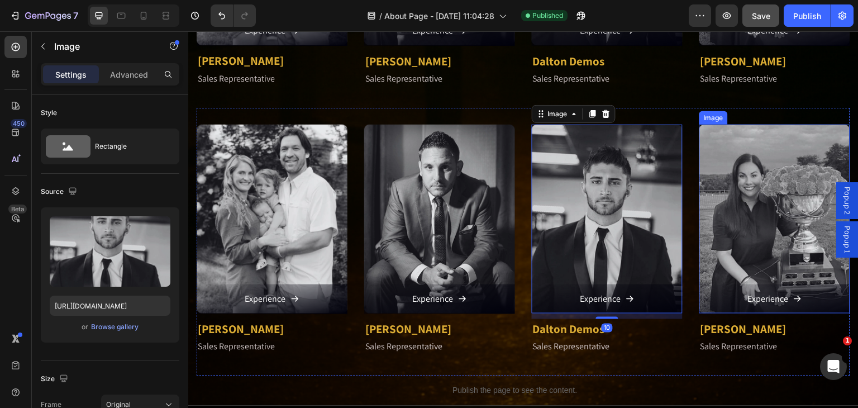
click at [713, 189] on img at bounding box center [774, 219] width 151 height 189
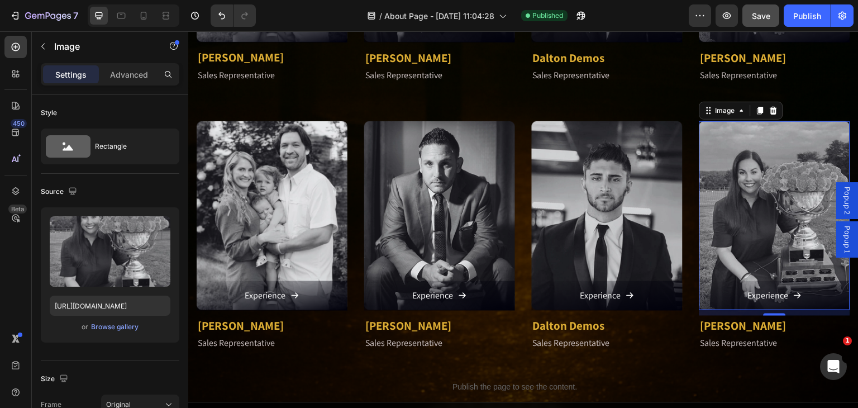
scroll to position [1452, 0]
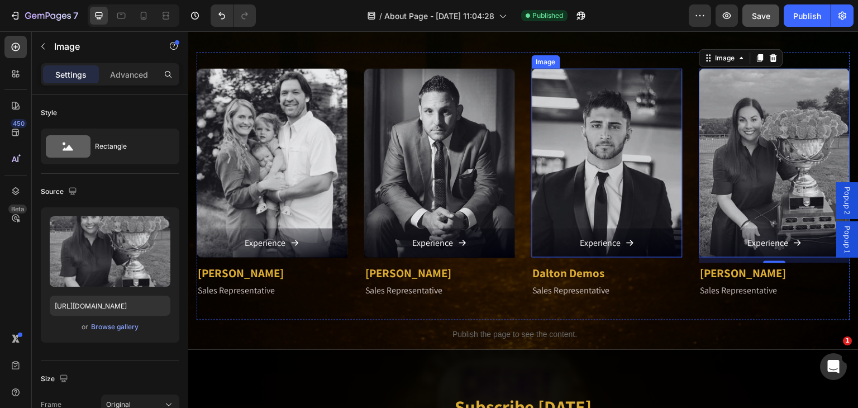
click at [629, 156] on img at bounding box center [607, 163] width 151 height 189
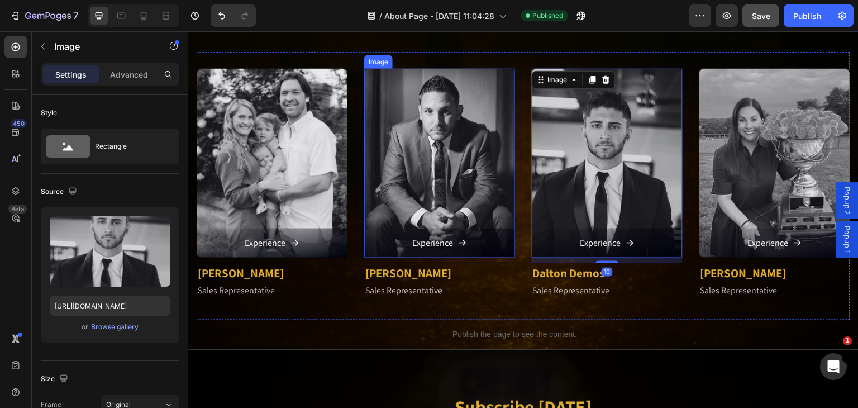
click at [481, 123] on img at bounding box center [439, 163] width 151 height 189
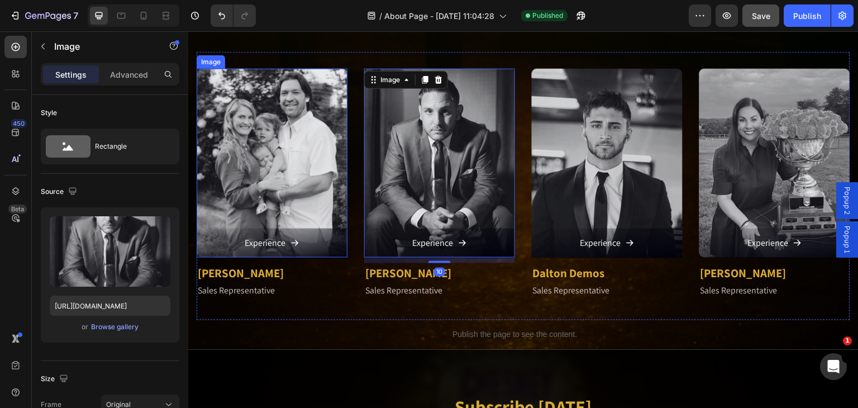
click at [303, 155] on img at bounding box center [272, 163] width 151 height 189
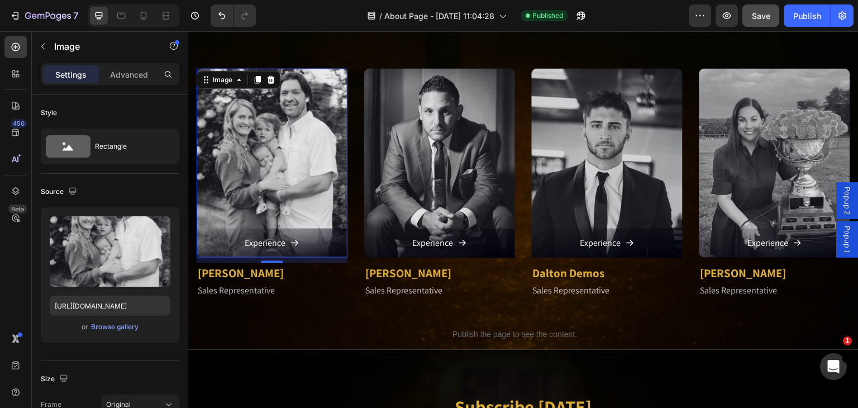
click at [303, 151] on img at bounding box center [272, 163] width 151 height 189
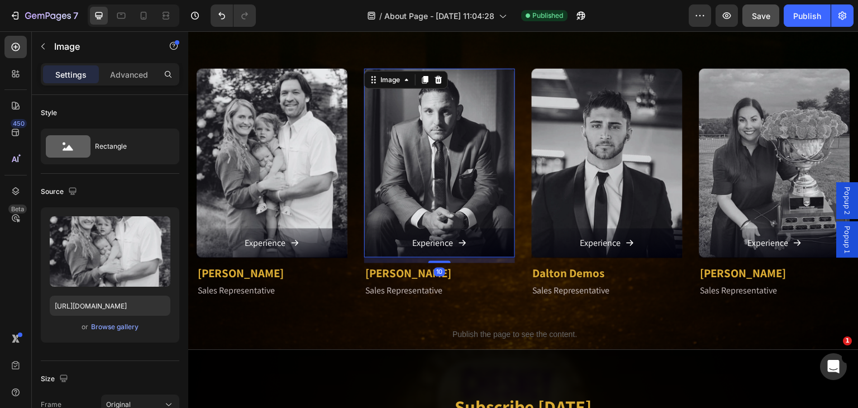
click at [423, 160] on img at bounding box center [439, 163] width 151 height 189
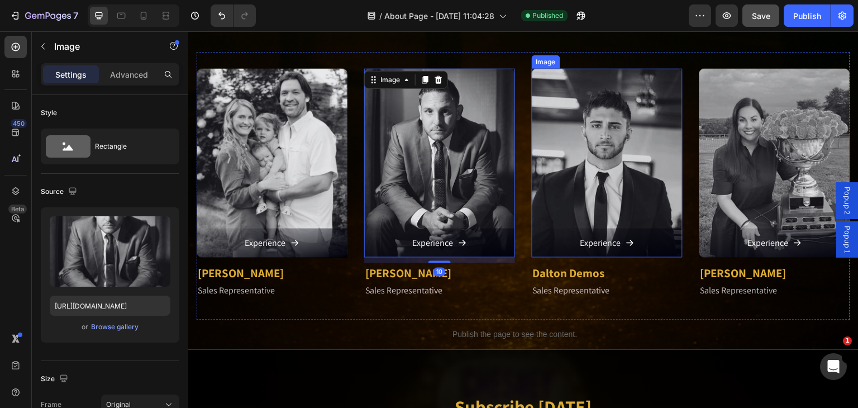
click at [588, 138] on img at bounding box center [607, 163] width 151 height 189
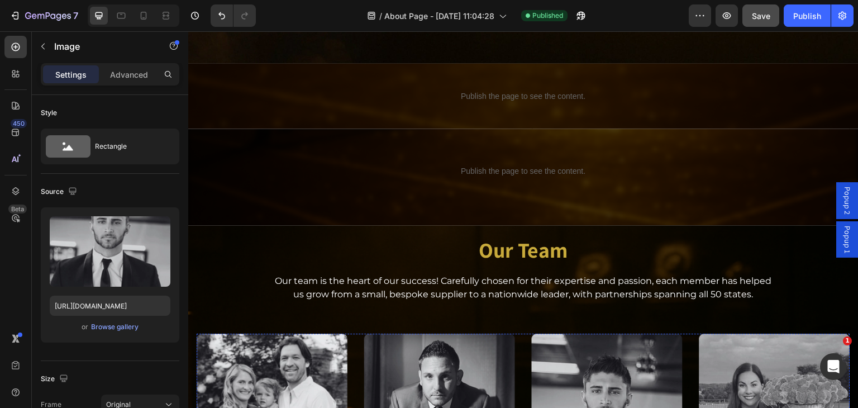
scroll to position [838, 0]
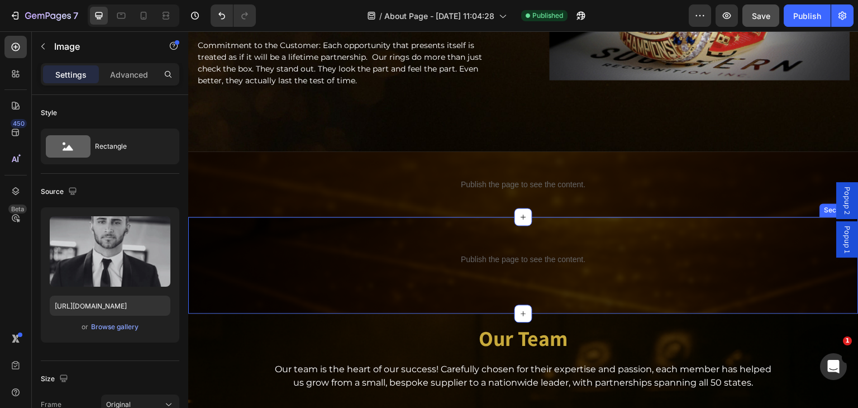
click at [446, 235] on div "Publish the page to see the content. Custom Code Section 5" at bounding box center [523, 265] width 670 height 97
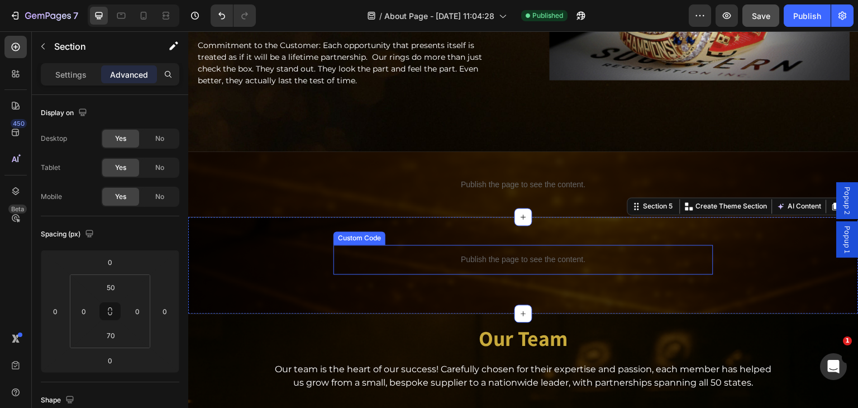
click at [510, 258] on p "Publish the page to see the content." at bounding box center [523, 259] width 380 height 12
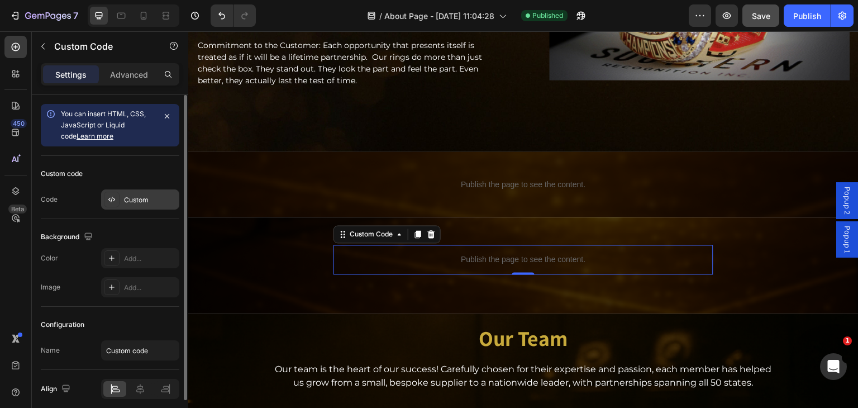
click at [128, 195] on div "Custom" at bounding box center [150, 200] width 52 height 10
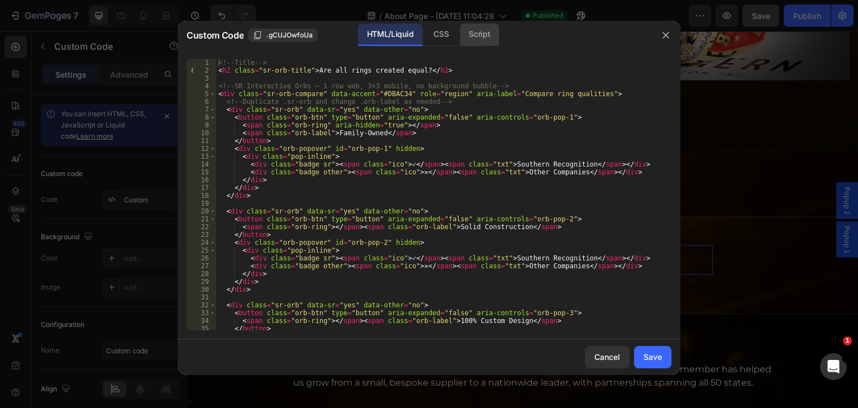
click at [480, 36] on div "Script" at bounding box center [479, 34] width 39 height 22
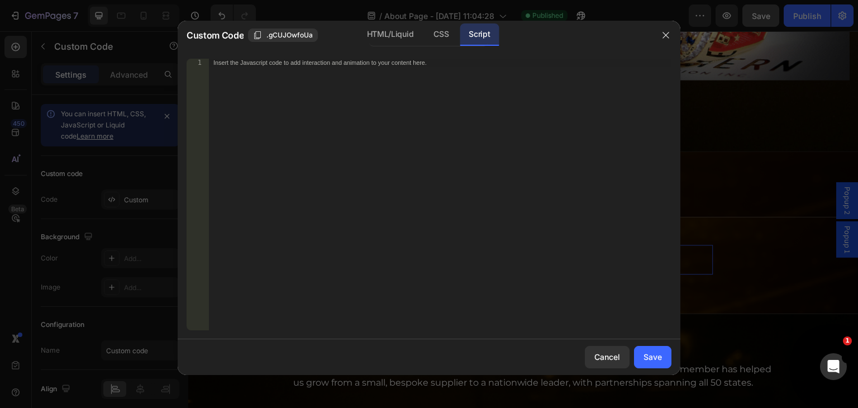
click at [430, 98] on div "Insert the Javascript code to add interaction and animation to your content her…" at bounding box center [440, 202] width 462 height 287
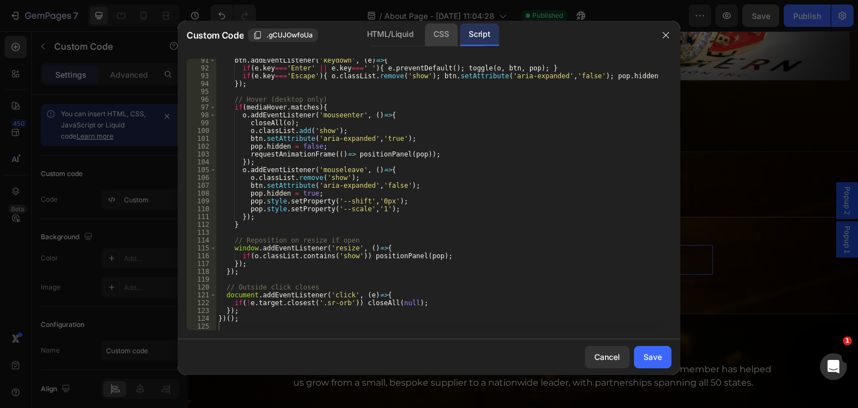
click at [434, 35] on div "CSS" at bounding box center [440, 34] width 33 height 22
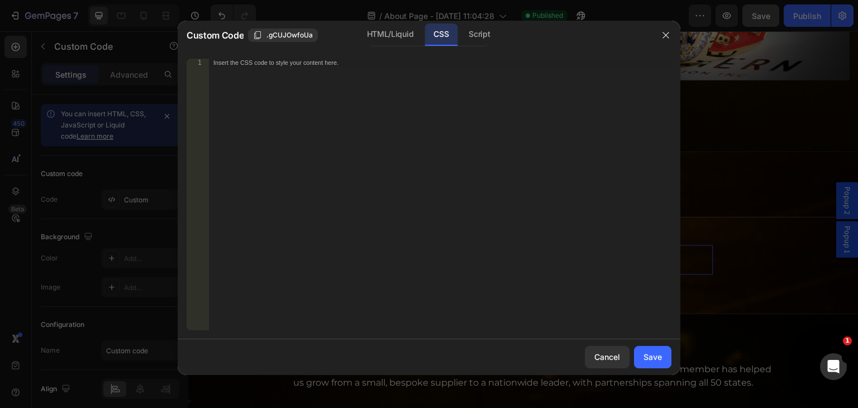
click at [435, 75] on div "Insert the CSS code to style your content here." at bounding box center [440, 202] width 462 height 287
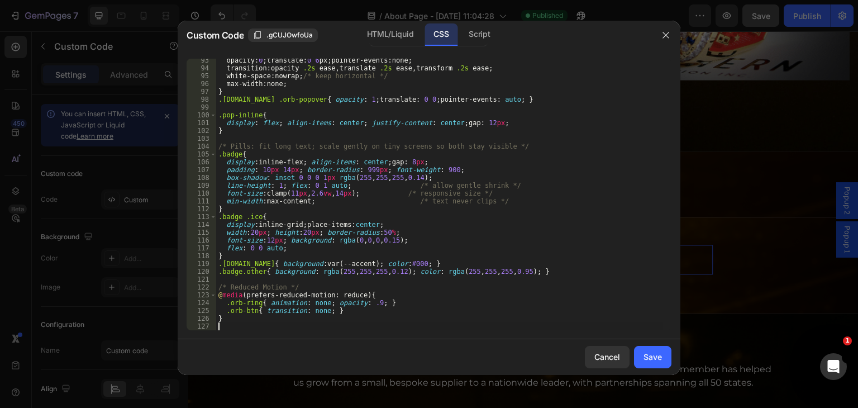
scroll to position [729, 0]
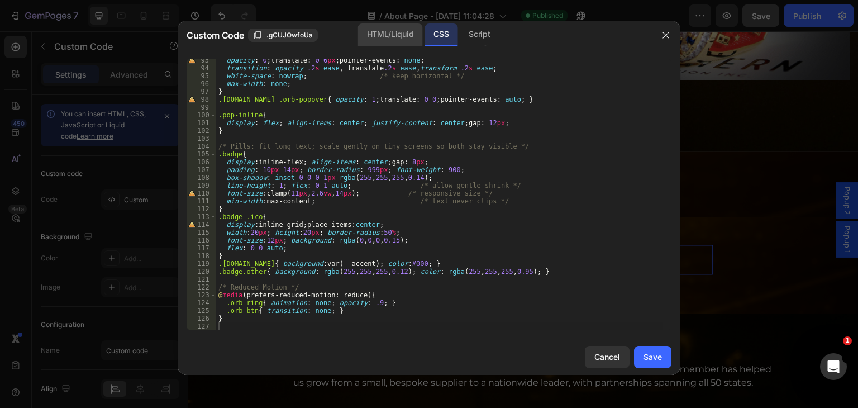
click at [377, 36] on div "HTML/Liquid" at bounding box center [390, 34] width 64 height 22
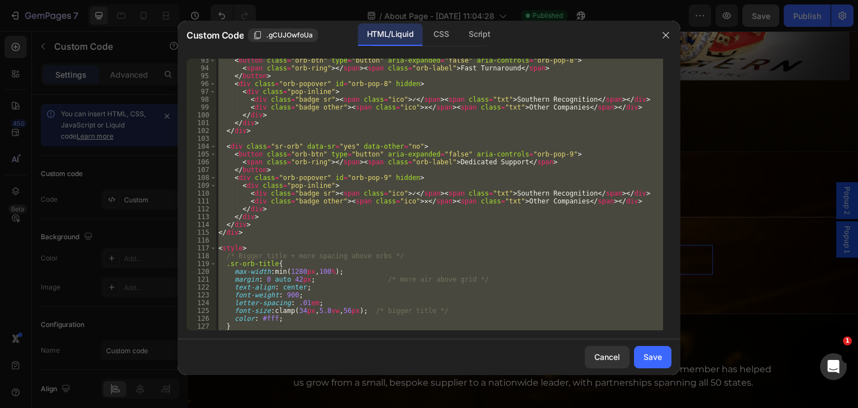
click at [381, 222] on div "< button class = "orb-btn" type = "button" aria-expanded = "false" aria-control…" at bounding box center [439, 194] width 447 height 271
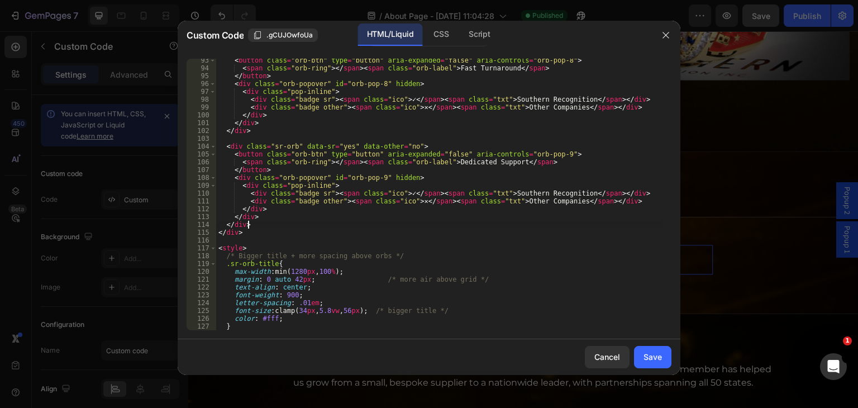
type textarea "</script>"
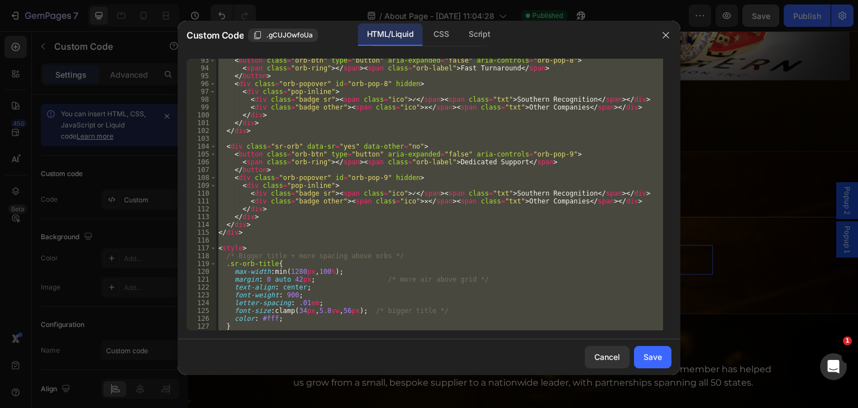
paste textarea
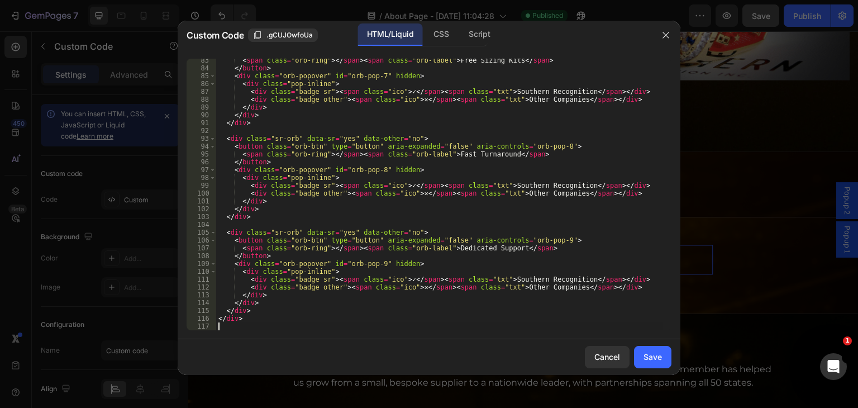
scroll to position [643, 0]
click at [645, 355] on div "Save" at bounding box center [652, 357] width 18 height 12
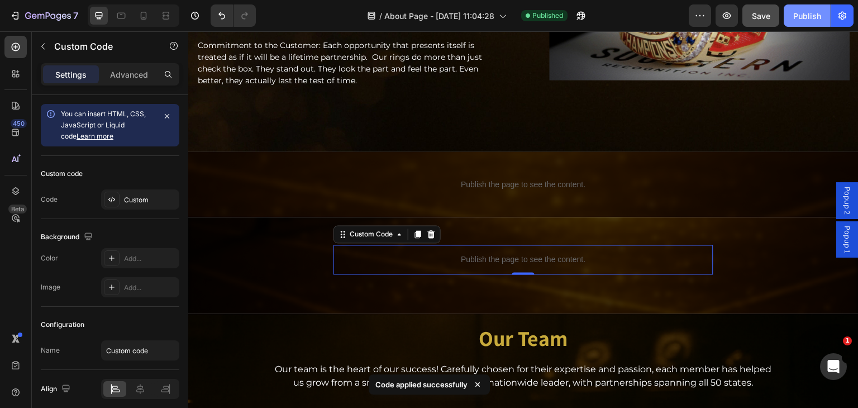
click at [803, 17] on div "Publish" at bounding box center [807, 16] width 28 height 12
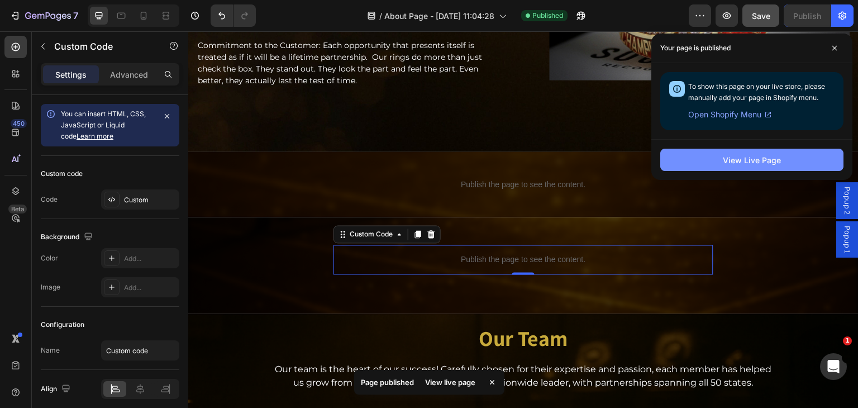
click at [713, 157] on button "View Live Page" at bounding box center [751, 160] width 183 height 22
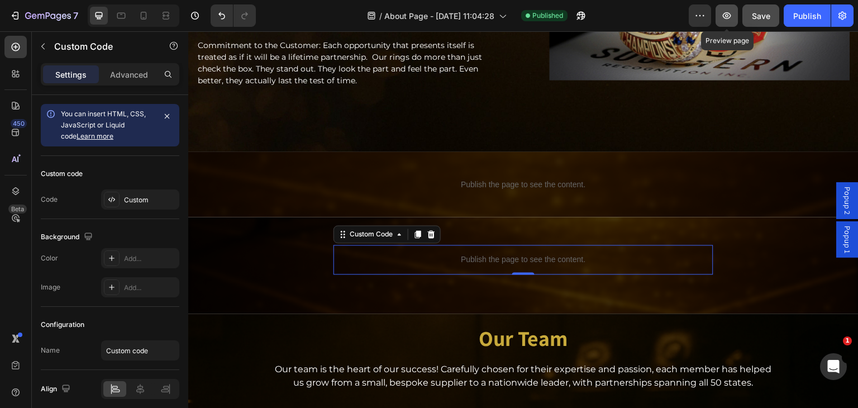
click at [726, 18] on icon "button" at bounding box center [727, 15] width 8 height 7
click at [725, 18] on icon "button" at bounding box center [727, 15] width 8 height 7
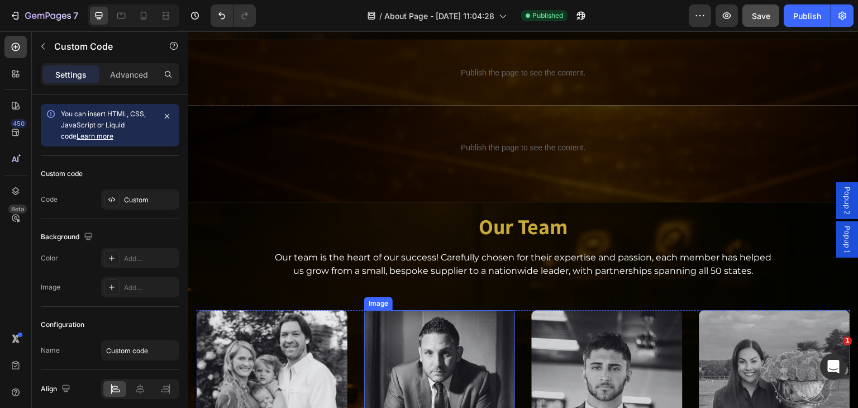
scroll to position [1340, 0]
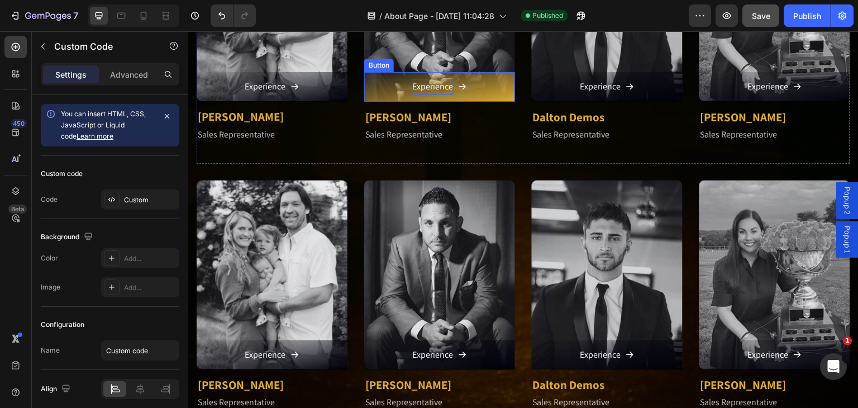
click at [438, 88] on p "Experience" at bounding box center [433, 87] width 41 height 16
